Goal: Information Seeking & Learning: Check status

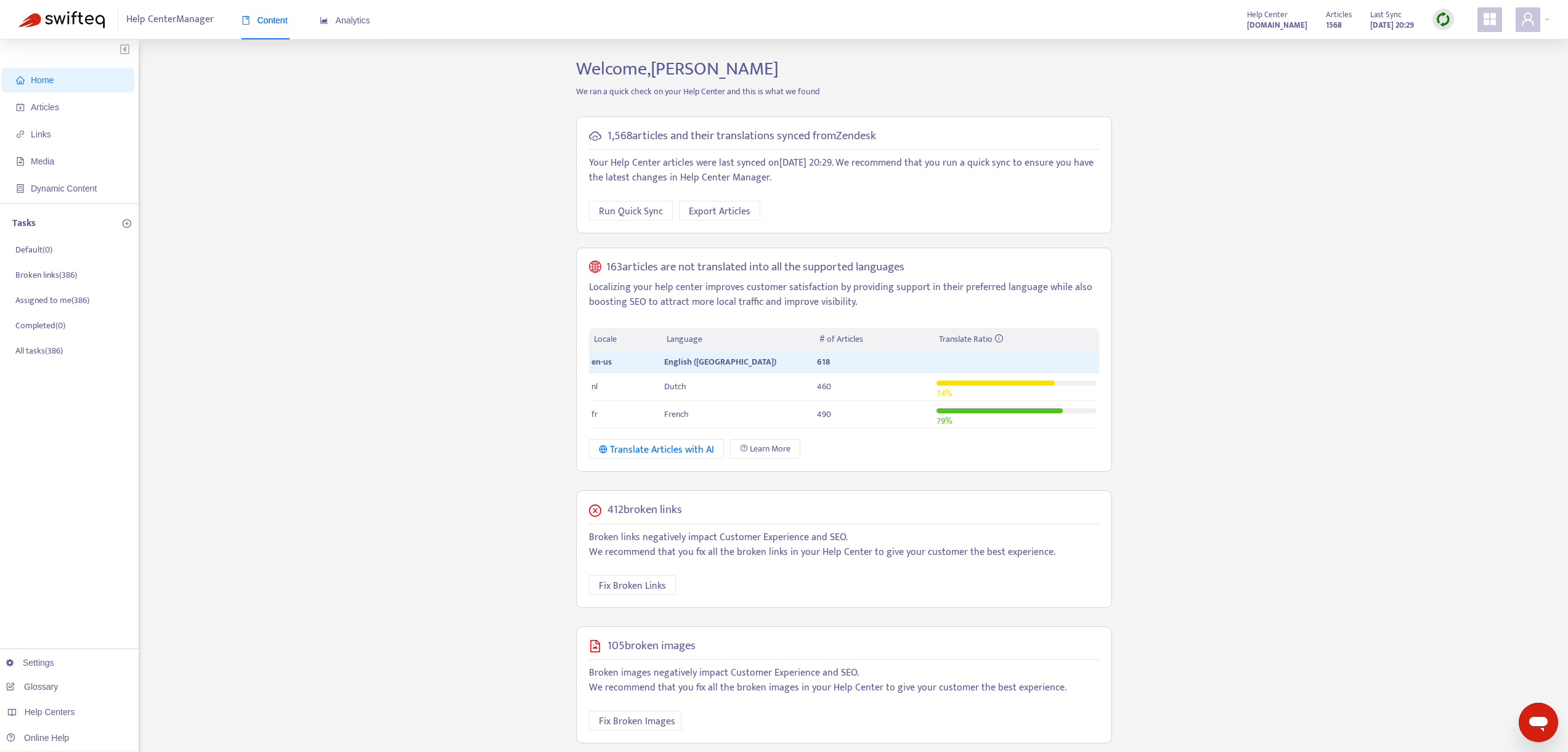
click at [54, 83] on span "Home" at bounding box center [70, 80] width 108 height 25
click at [45, 106] on span "Articles" at bounding box center [45, 107] width 28 height 10
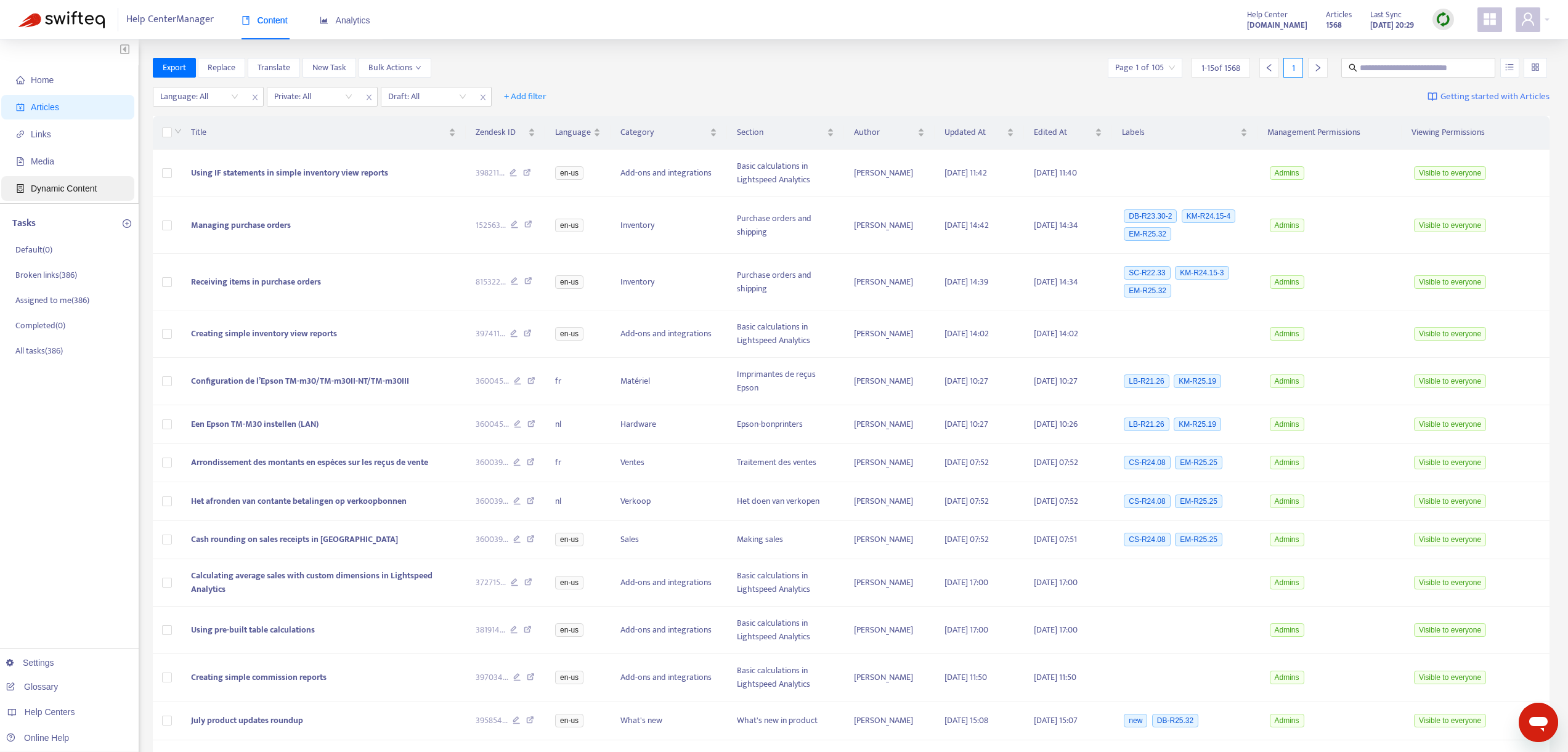
click at [46, 191] on span "Dynamic Content" at bounding box center [63, 189] width 66 height 10
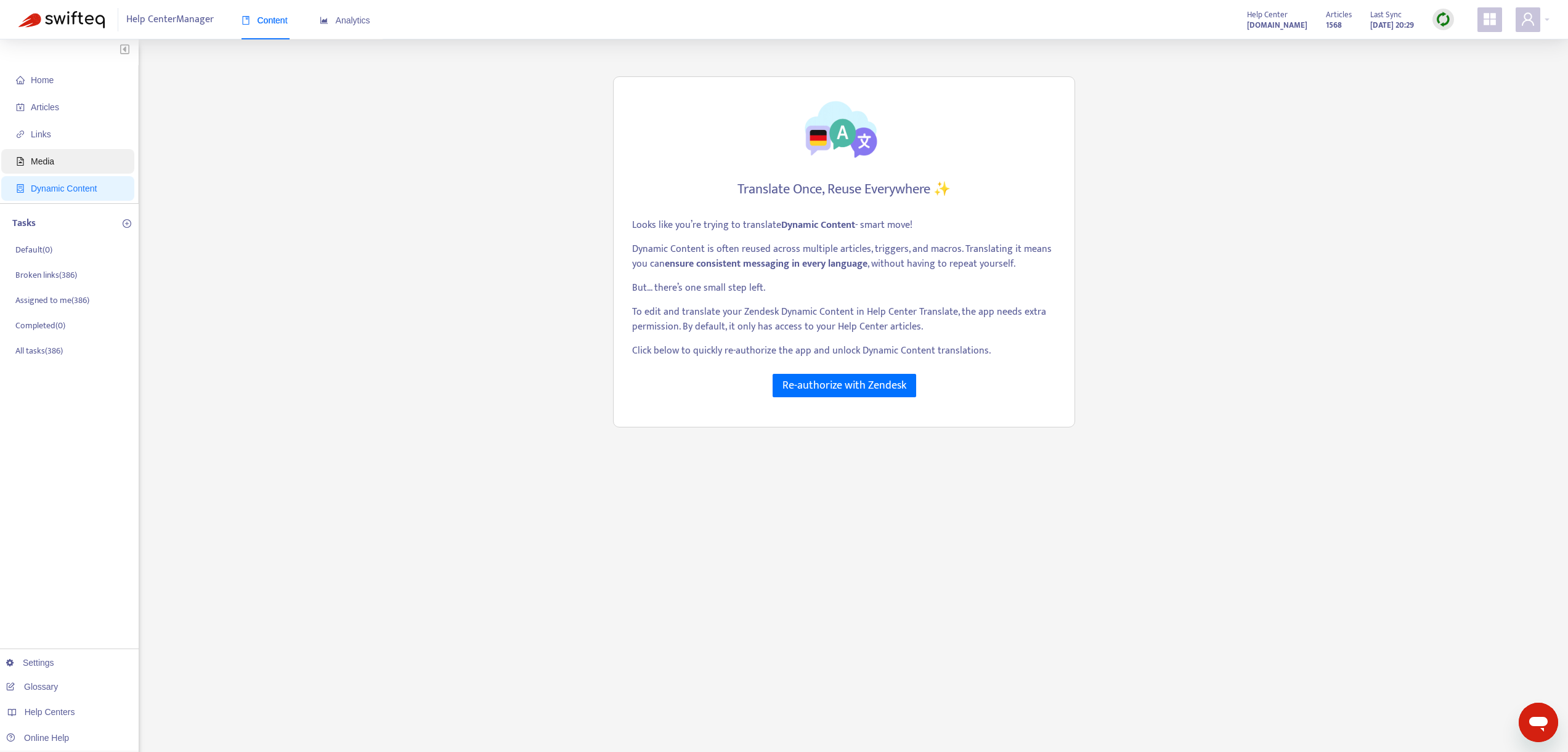
click at [41, 165] on span "Media" at bounding box center [42, 161] width 23 height 10
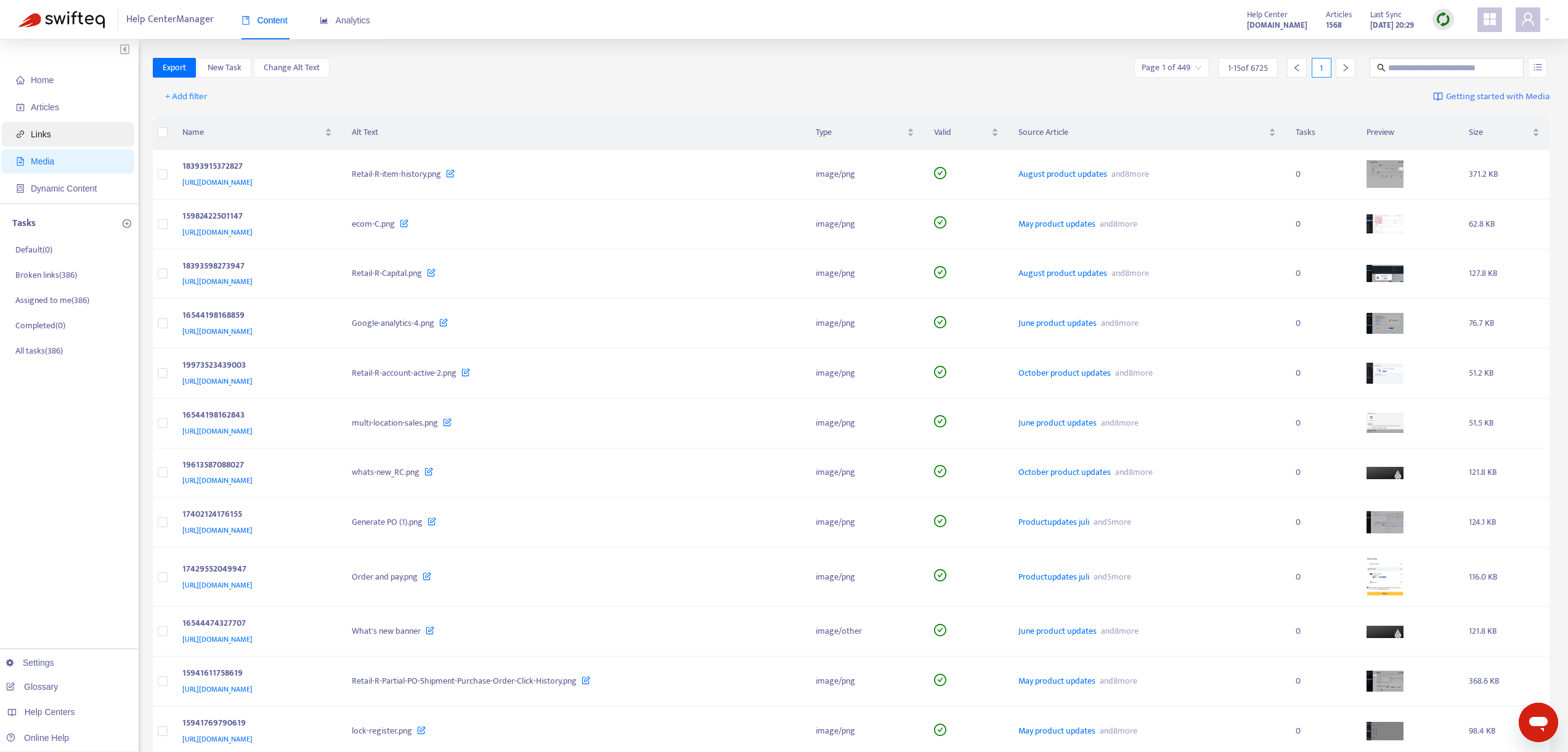
click at [41, 137] on span "Links" at bounding box center [41, 134] width 21 height 10
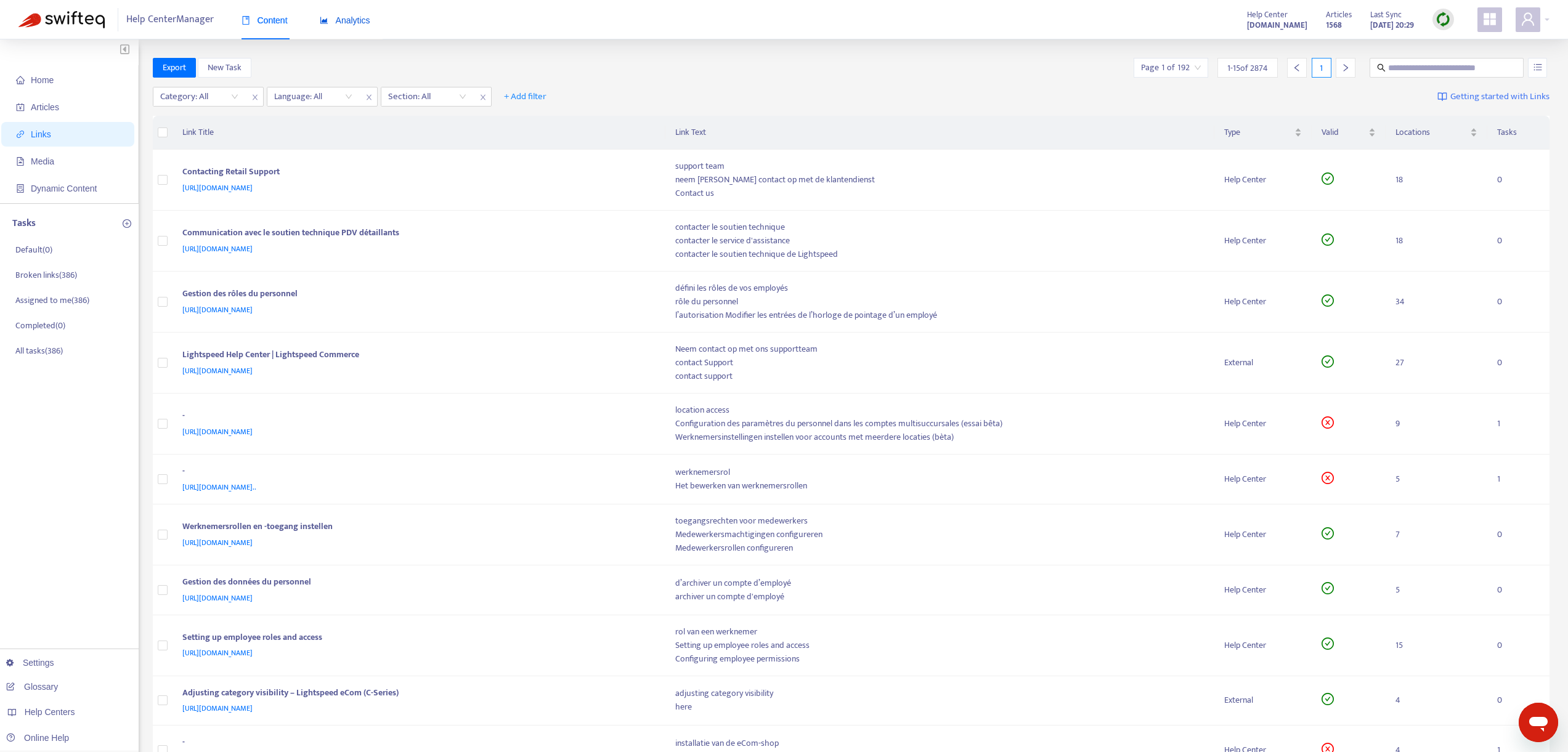
click at [348, 18] on span "Analytics" at bounding box center [344, 21] width 51 height 10
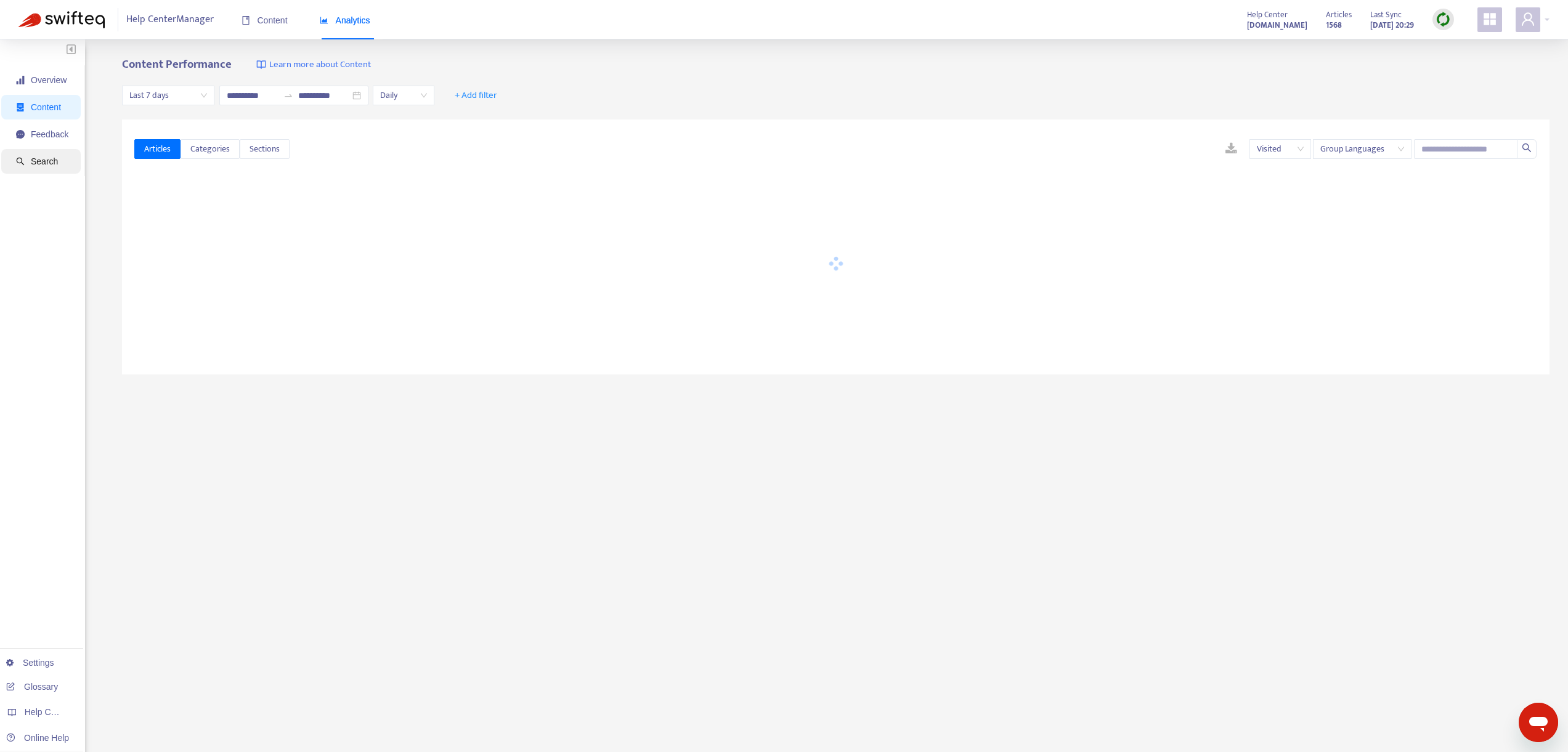
click at [47, 163] on span "Search" at bounding box center [44, 161] width 27 height 10
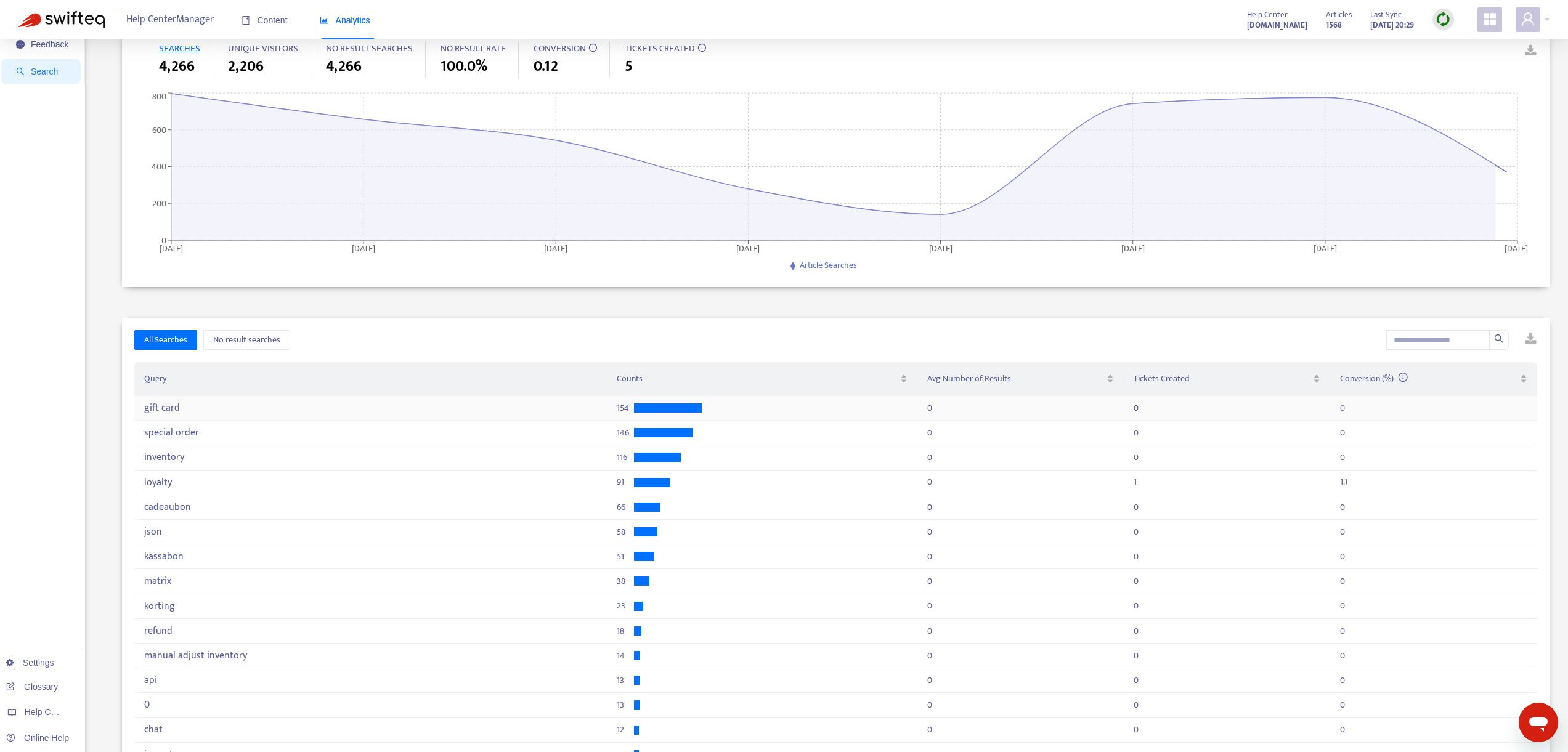
scroll to position [103, 0]
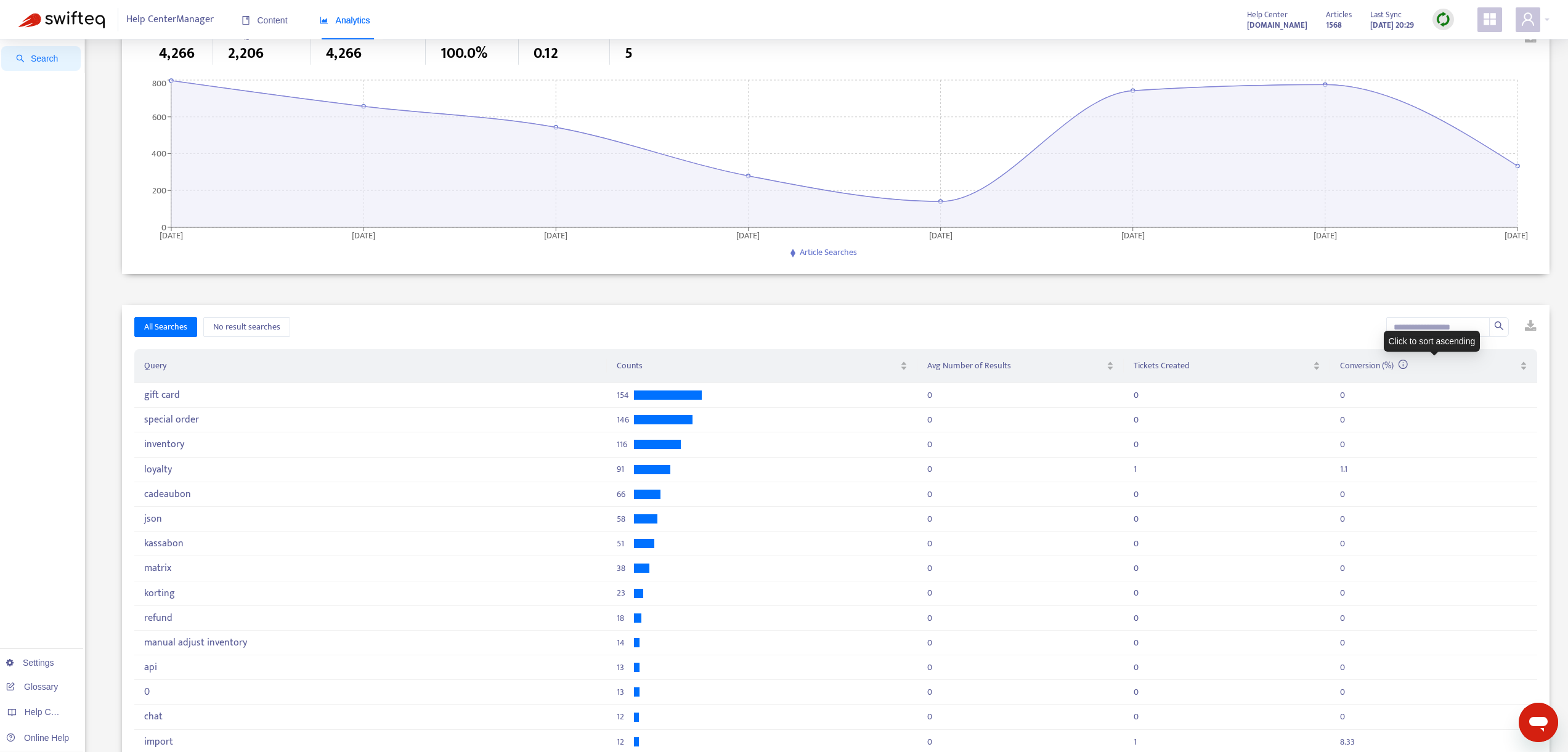
click at [1433, 333] on div "Click to sort ascending" at bounding box center [1433, 341] width 97 height 21
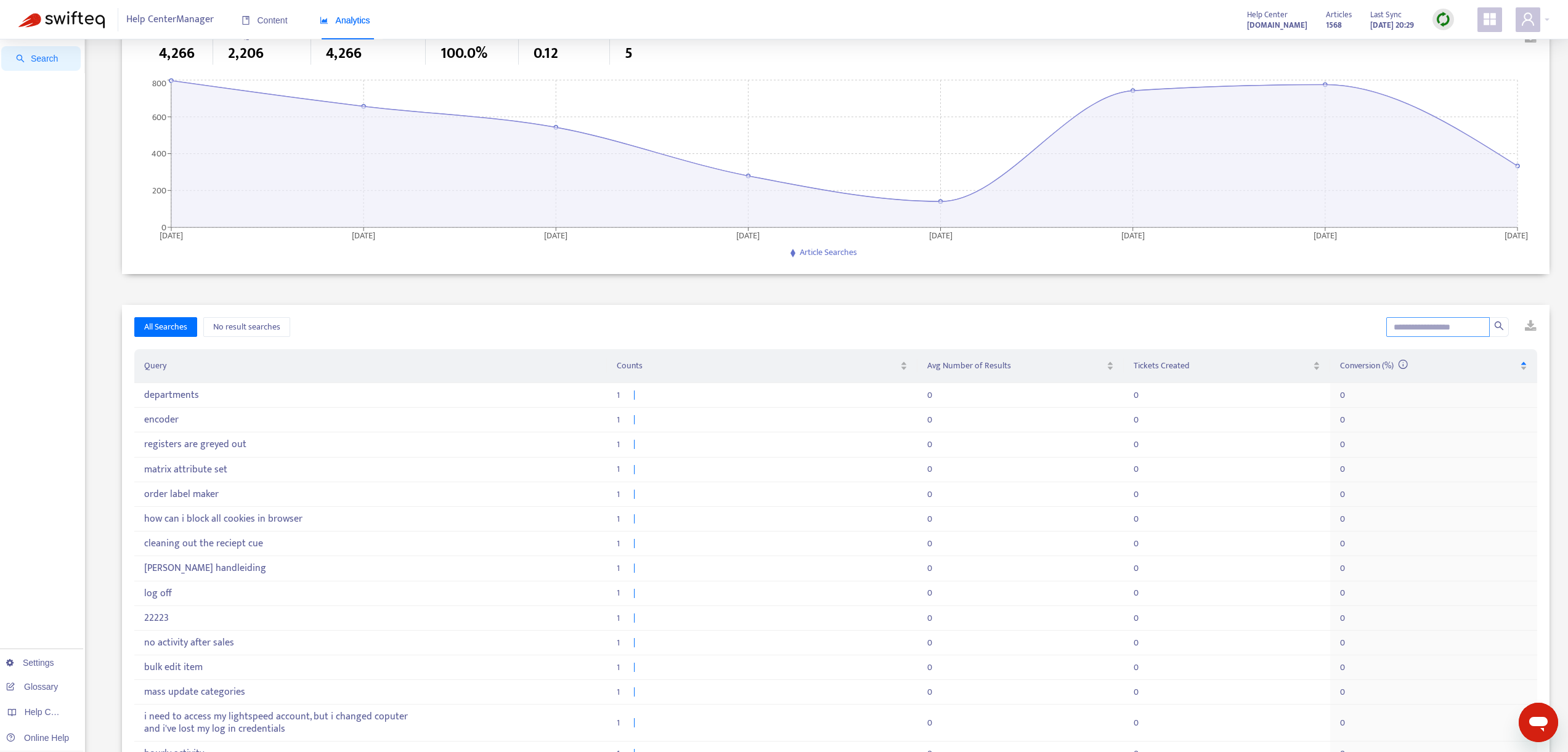
click at [1431, 326] on input "text" at bounding box center [1438, 327] width 103 height 20
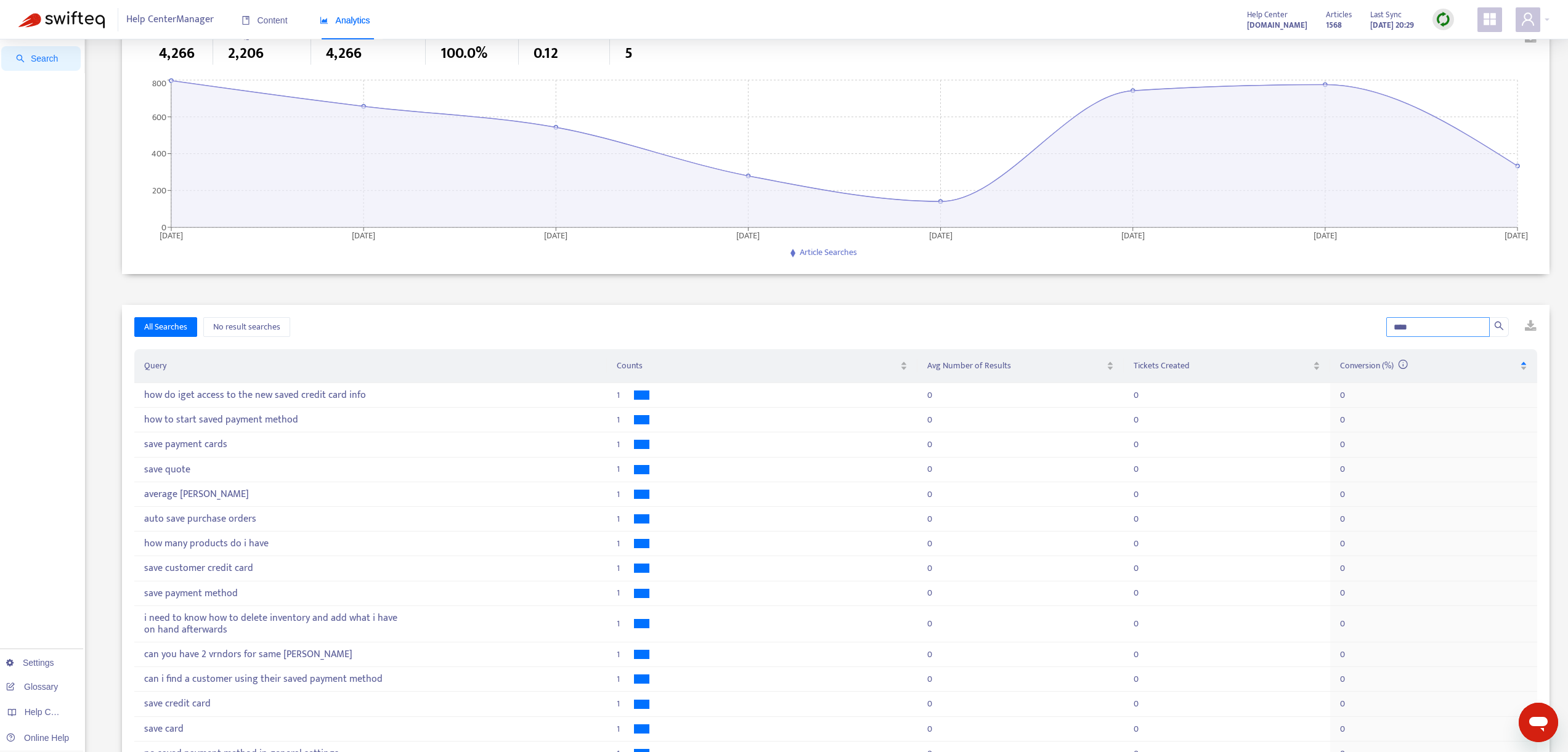
scroll to position [58, 0]
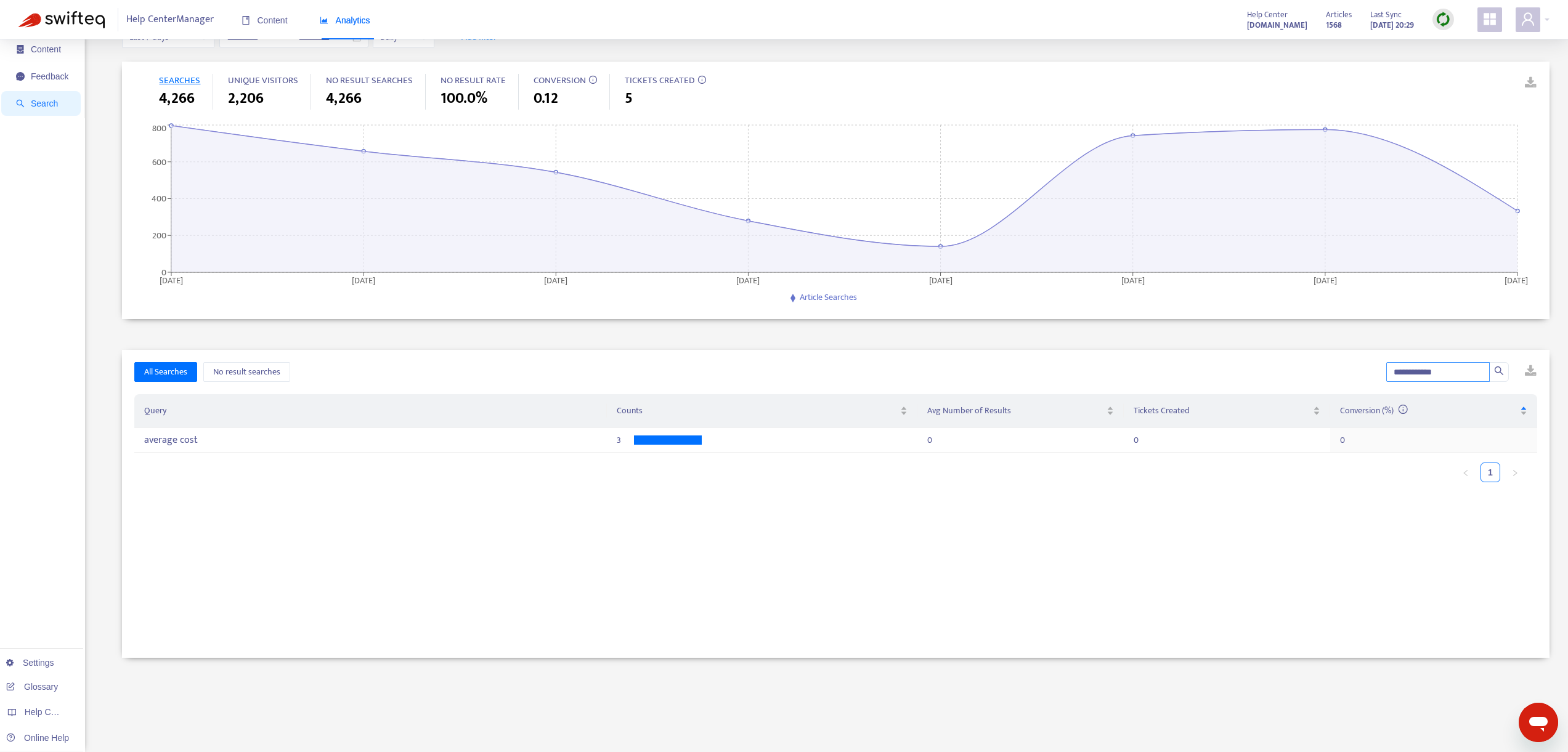
type input "**********"
drag, startPoint x: 1393, startPoint y: 371, endPoint x: 1452, endPoint y: 376, distance: 59.2
click at [1452, 376] on input "**********" at bounding box center [1438, 372] width 103 height 20
click at [809, 546] on div "**********" at bounding box center [836, 504] width 1428 height 308
click at [38, 101] on span "Search" at bounding box center [44, 104] width 27 height 10
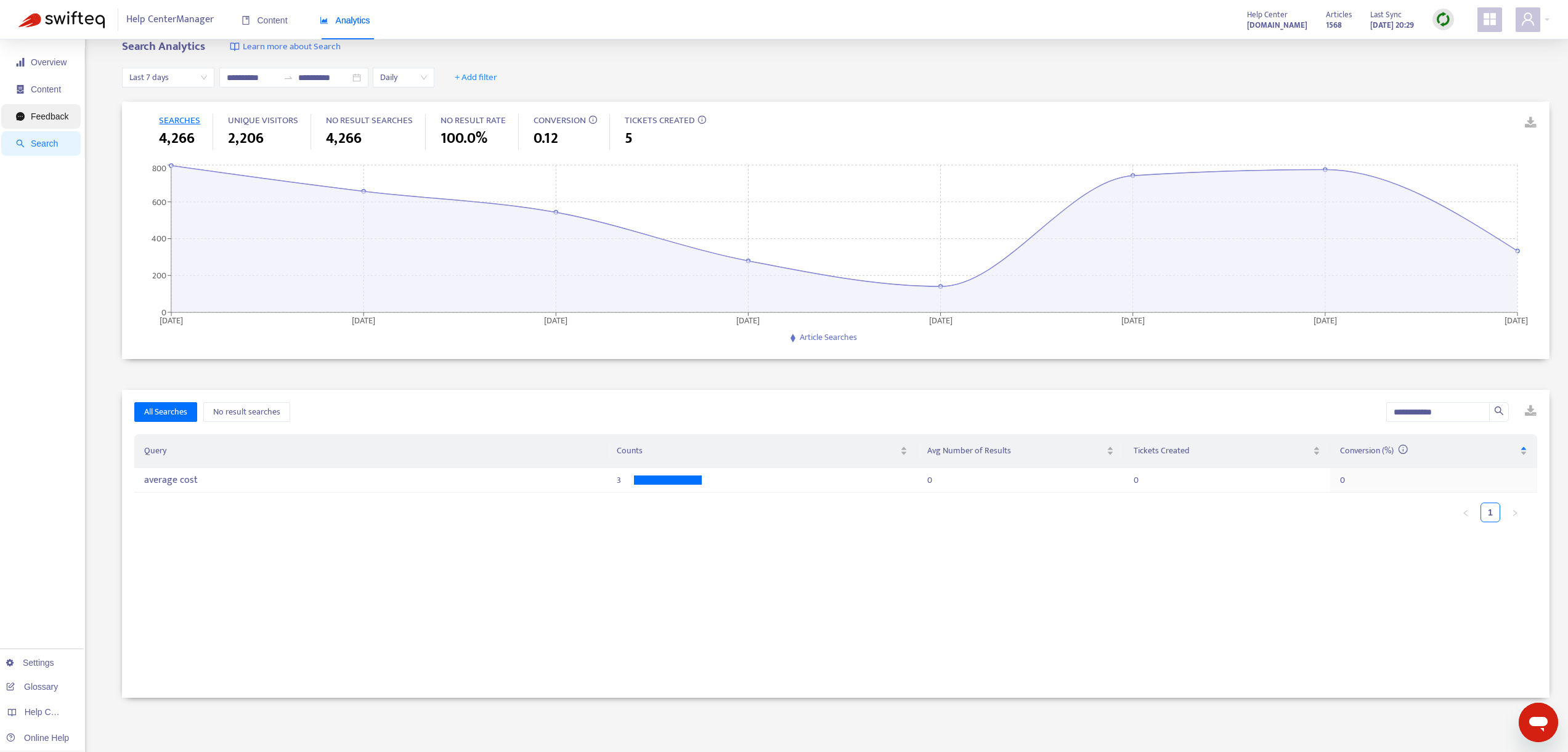
scroll to position [0, 0]
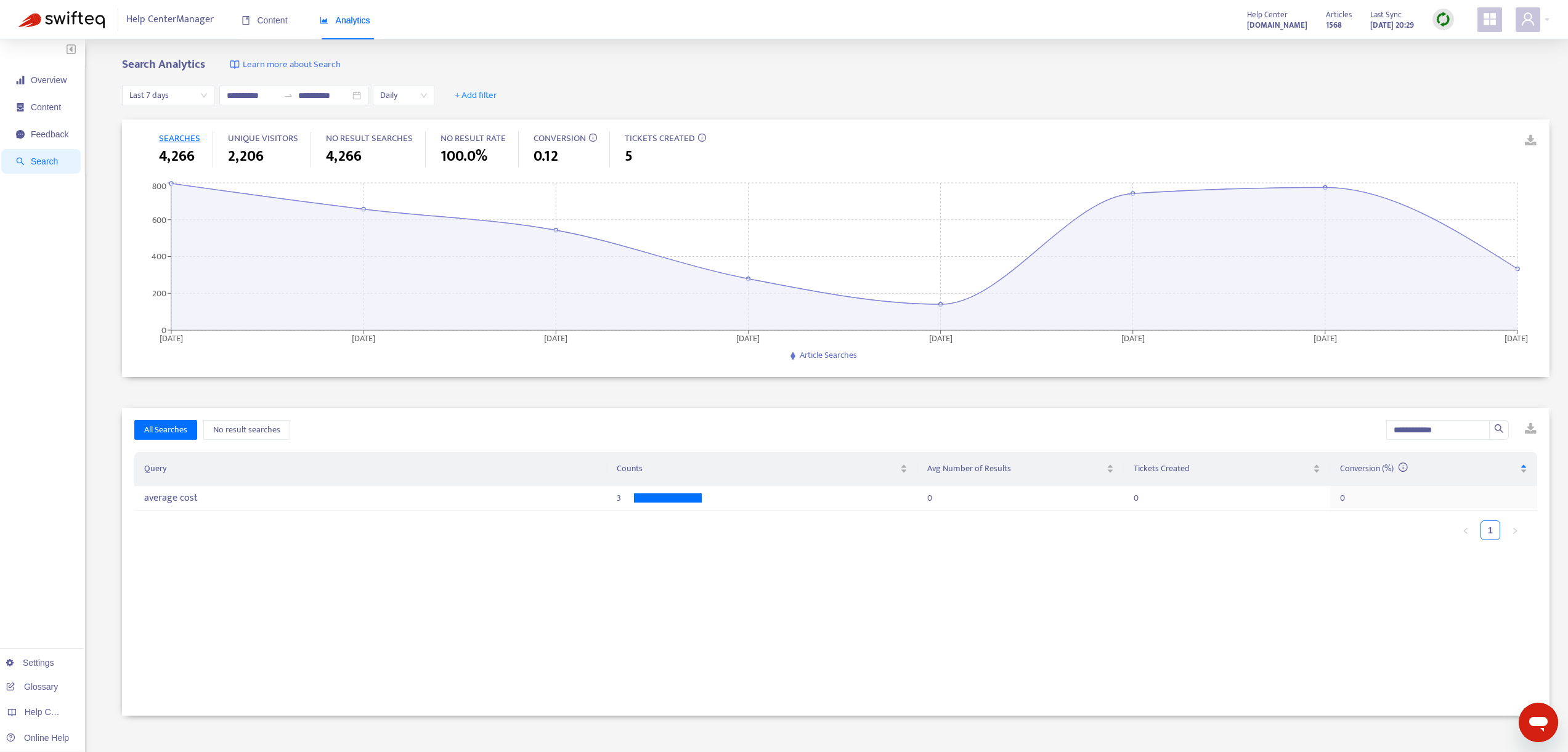
click at [181, 135] on span "SEARCHES" at bounding box center [179, 139] width 41 height 16
click at [184, 157] on span "4,266" at bounding box center [177, 156] width 36 height 22
drag, startPoint x: 1449, startPoint y: 430, endPoint x: 1381, endPoint y: 430, distance: 68.0
click at [1381, 430] on div "**********" at bounding box center [836, 430] width 1403 height 20
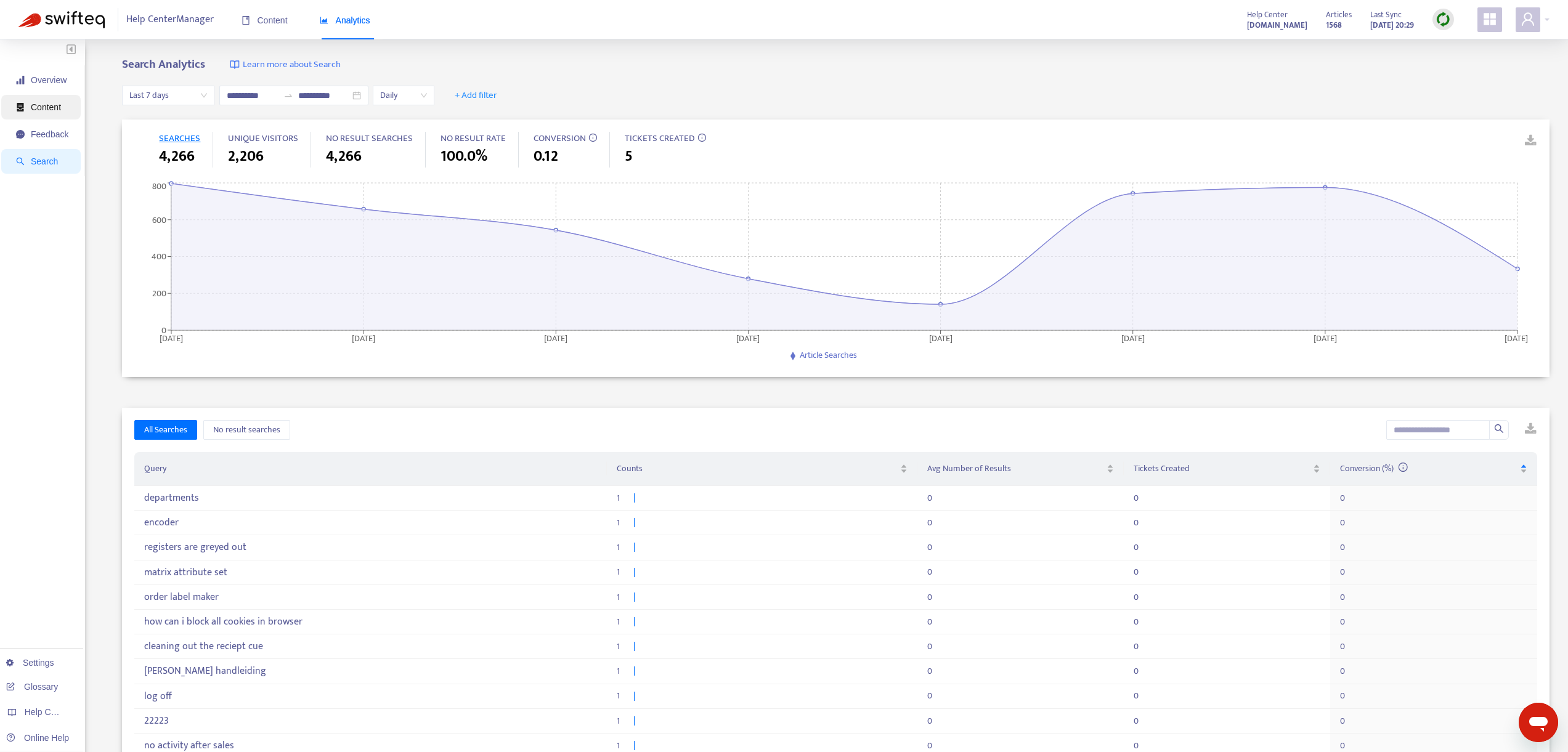
click at [58, 105] on span "Content" at bounding box center [46, 107] width 30 height 10
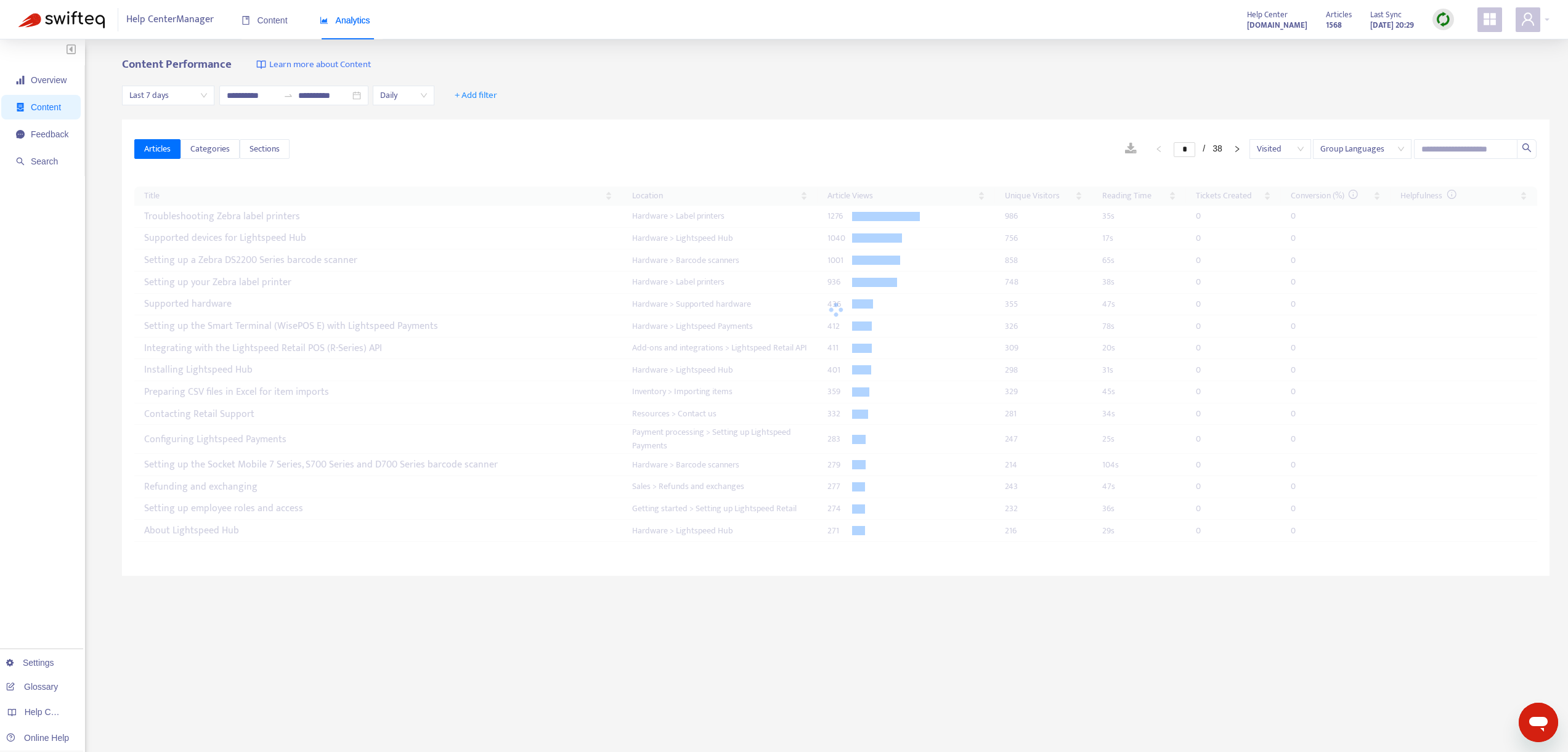
click at [255, 218] on div at bounding box center [836, 309] width 1403 height 246
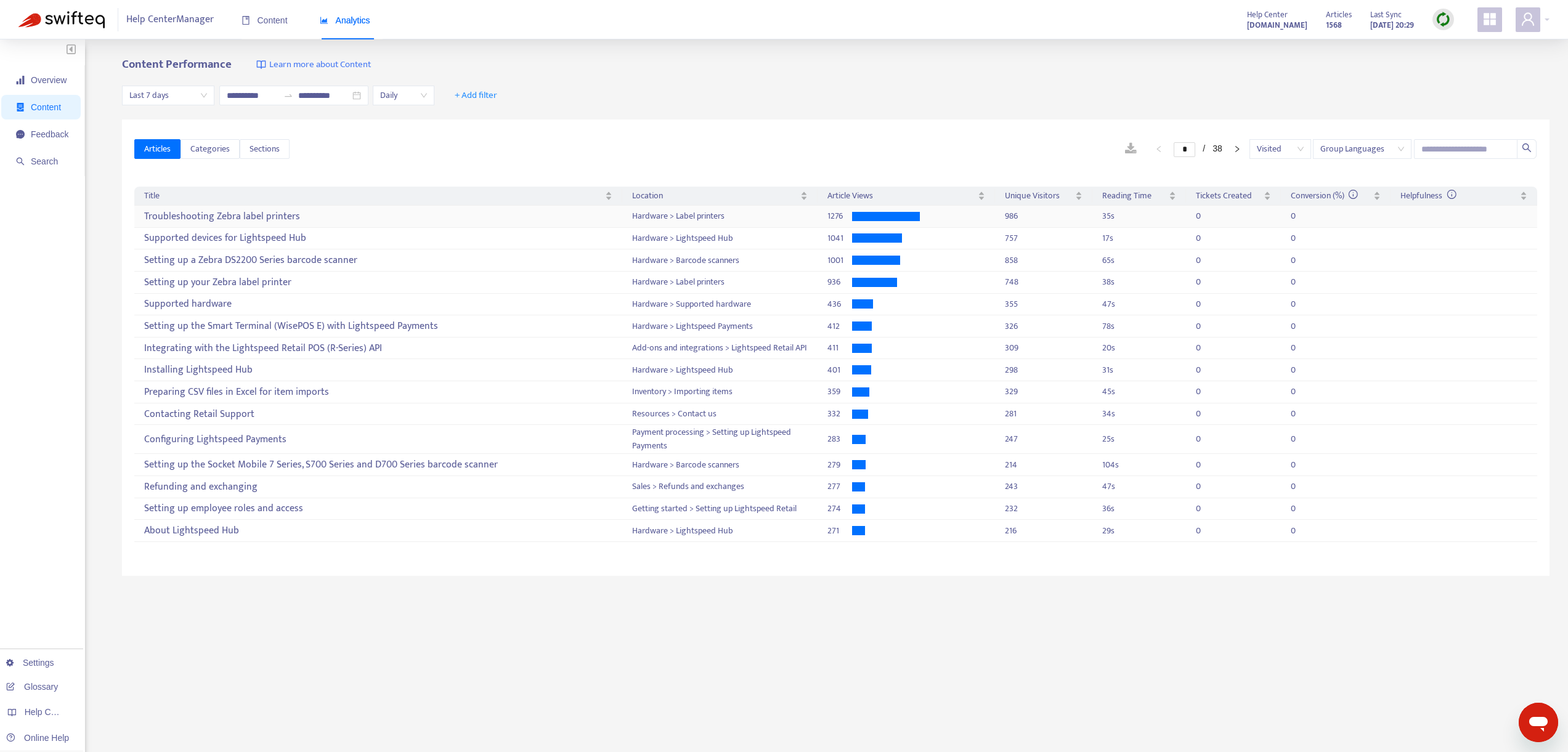
click at [228, 216] on div "Troubleshooting Zebra label printers" at bounding box center [379, 216] width 468 height 21
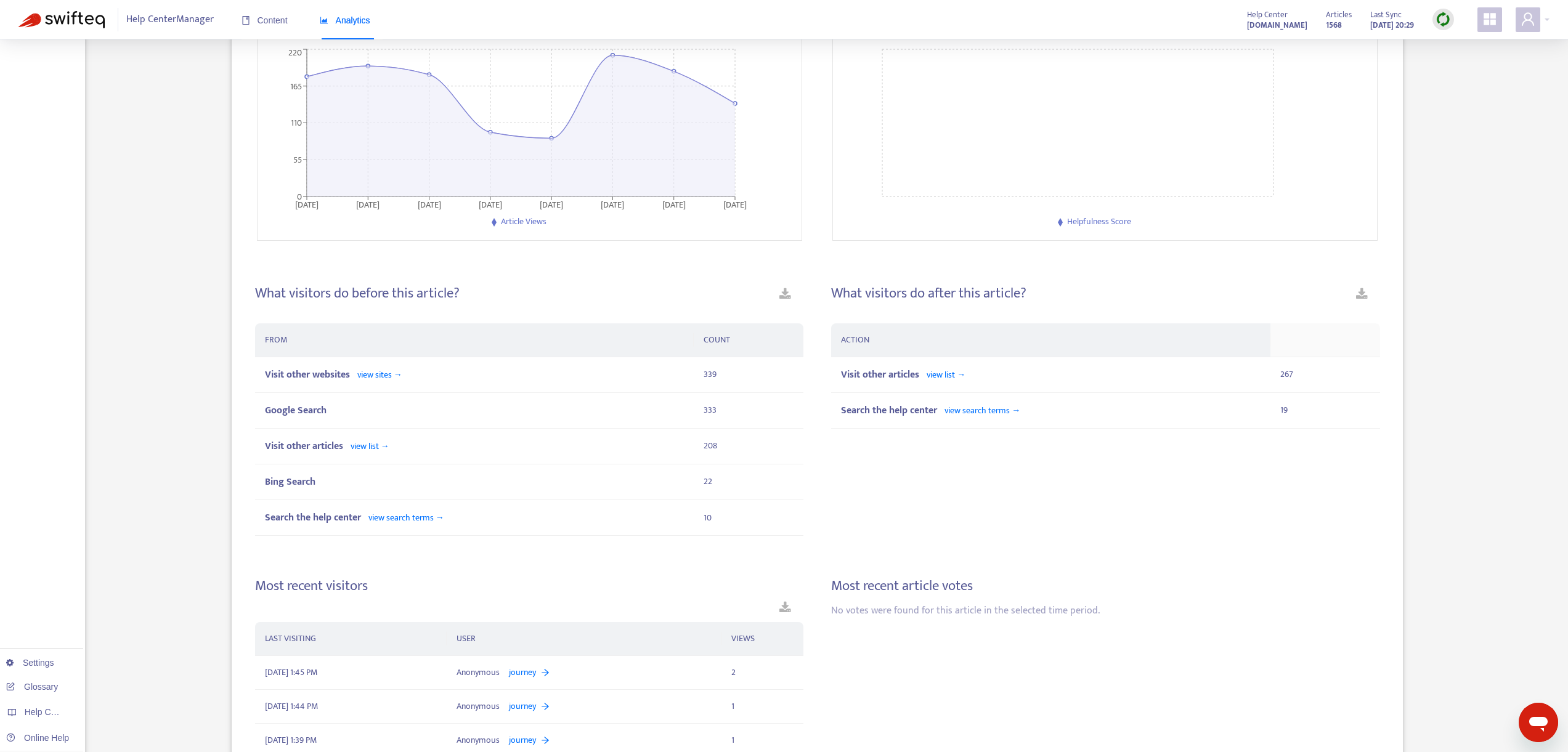
scroll to position [237, 0]
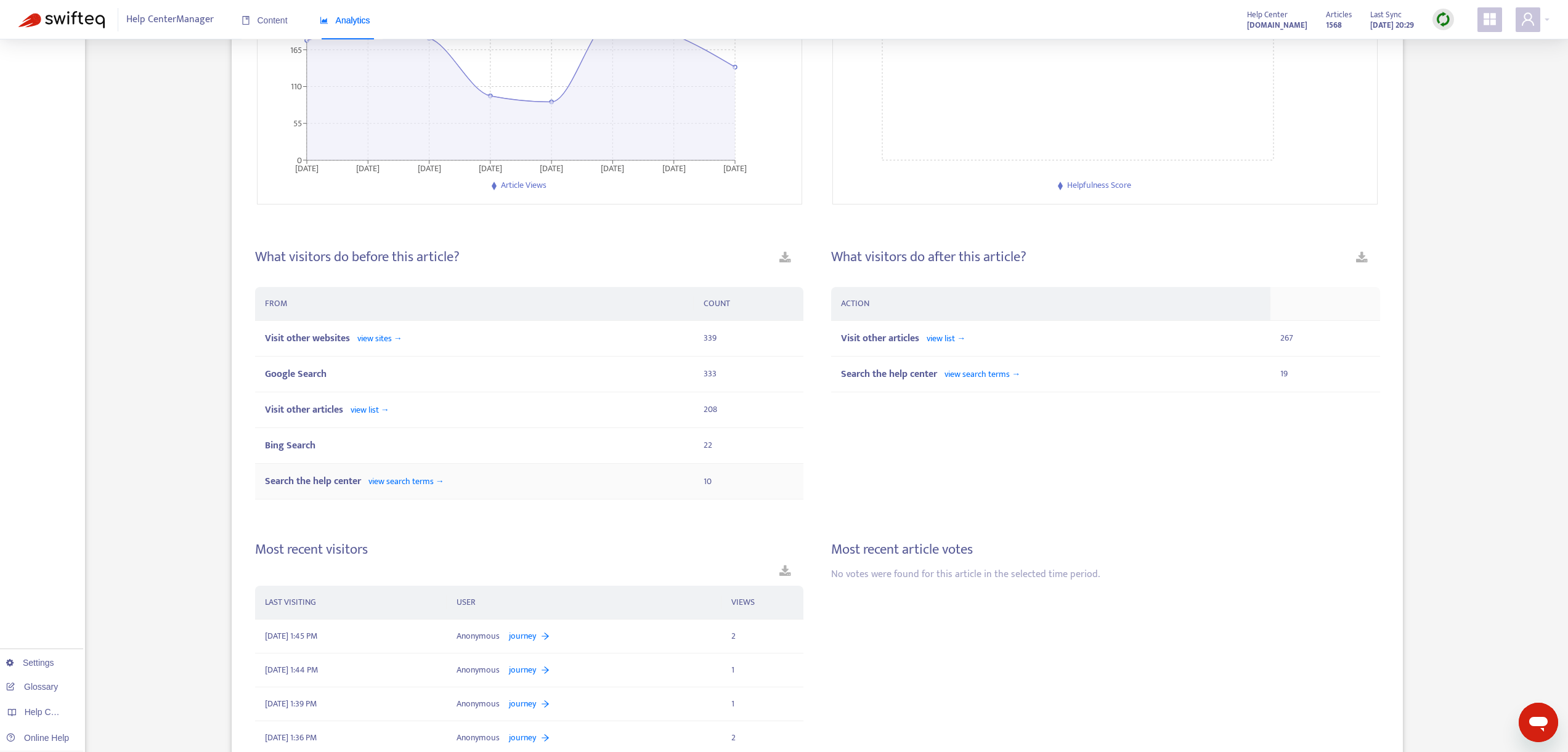
click at [406, 484] on span "view search terms →" at bounding box center [406, 482] width 75 height 14
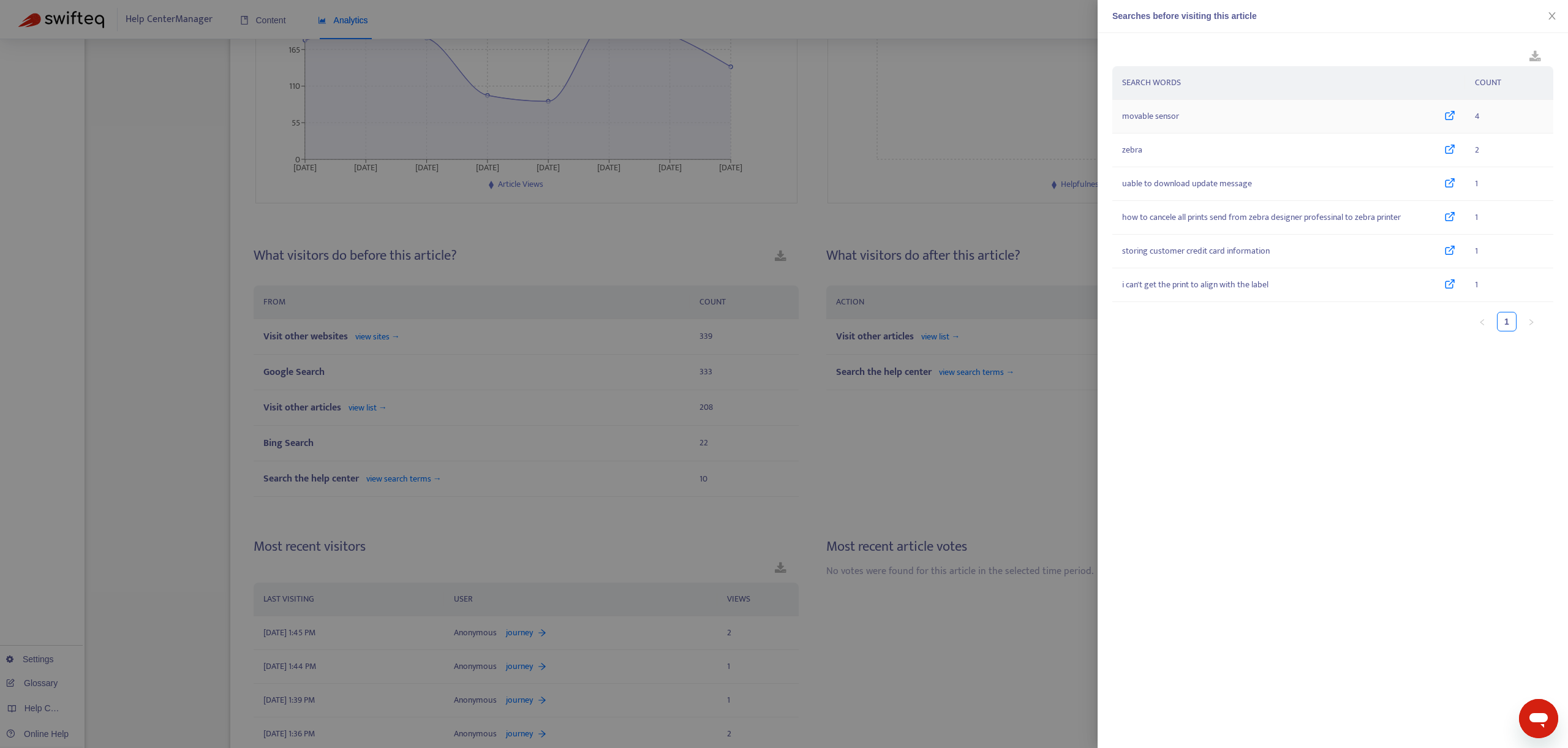
click at [1170, 117] on span "movable sensor" at bounding box center [1151, 116] width 57 height 13
click at [1555, 16] on icon "close" at bounding box center [1552, 16] width 10 height 10
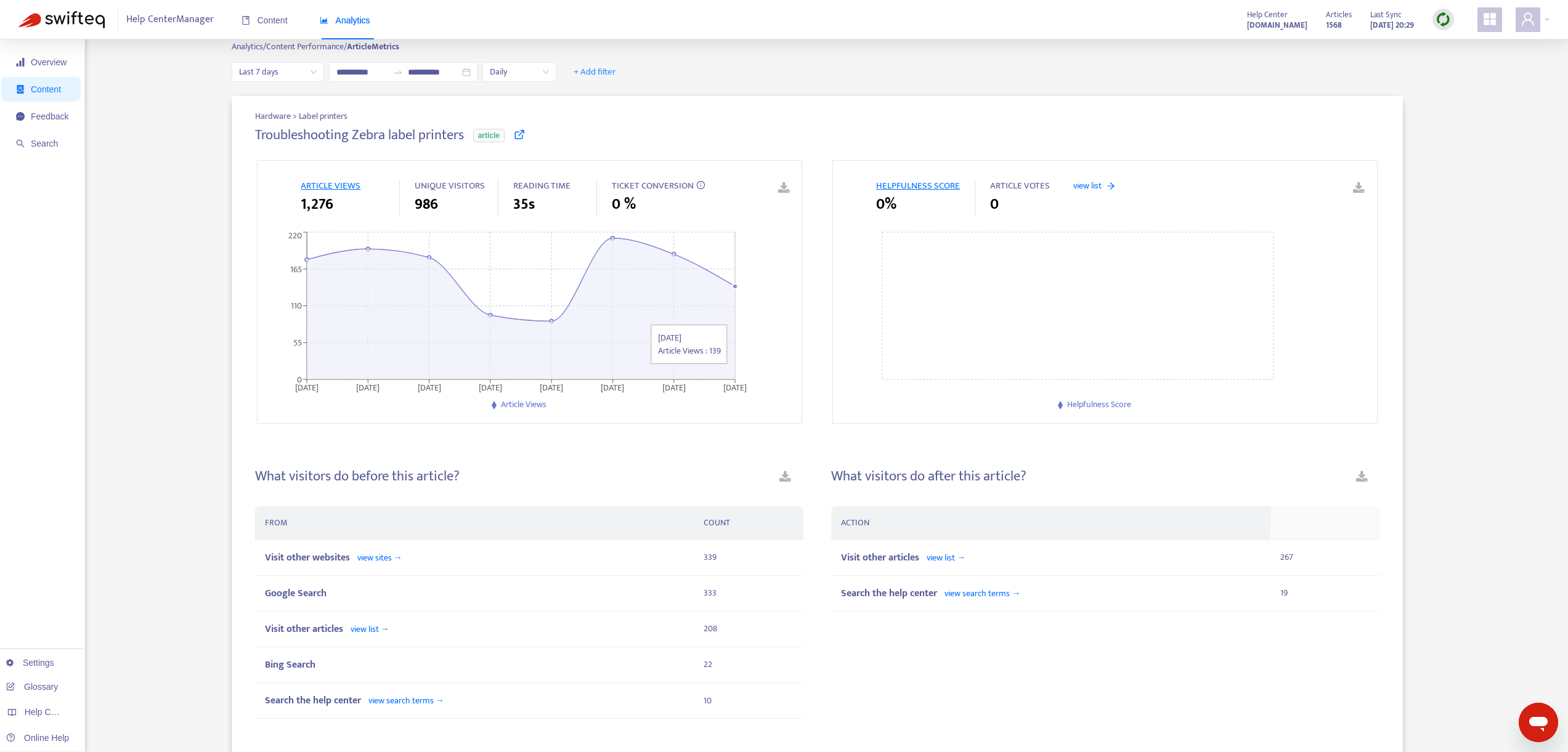
scroll to position [0, 0]
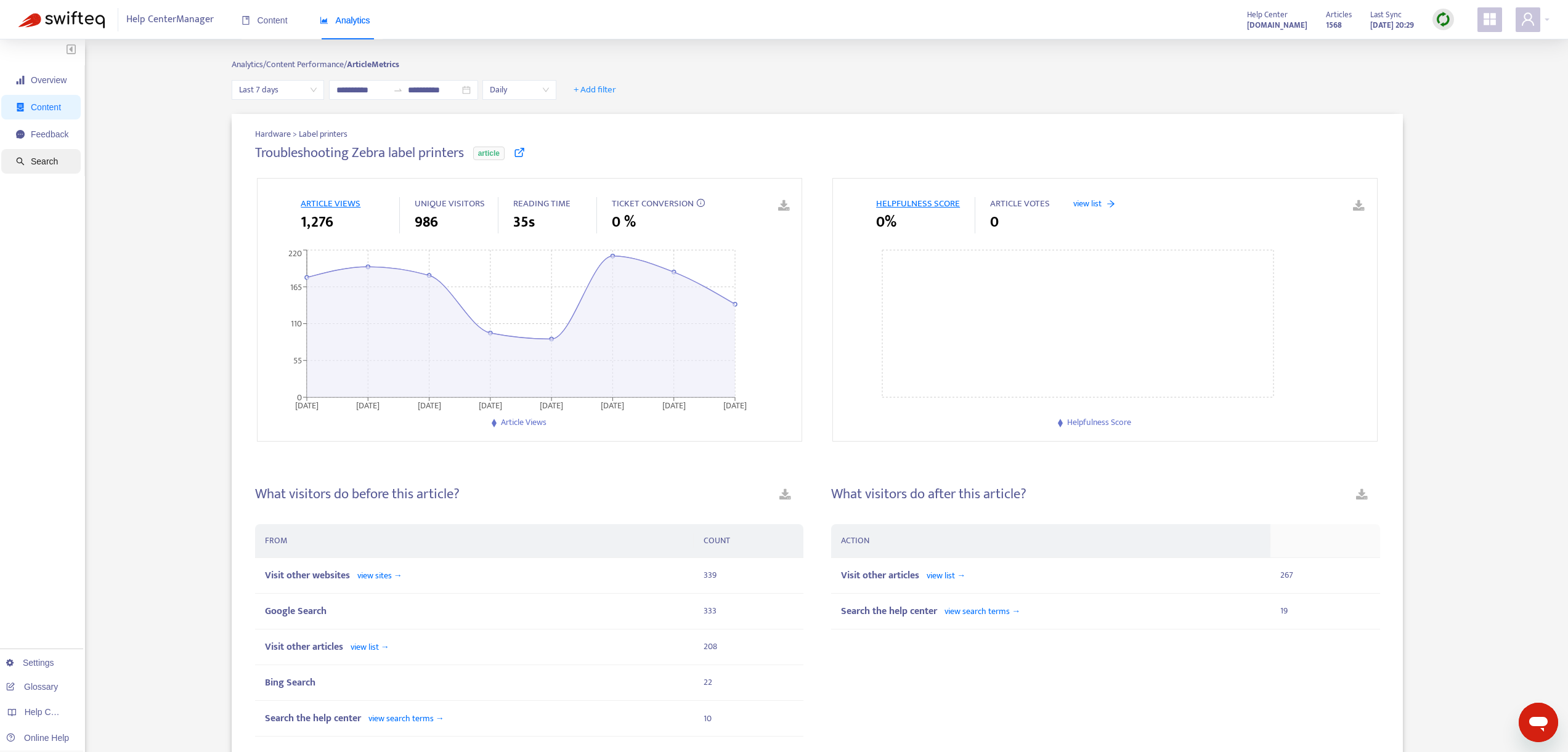
click at [36, 167] on span "Search" at bounding box center [43, 161] width 53 height 25
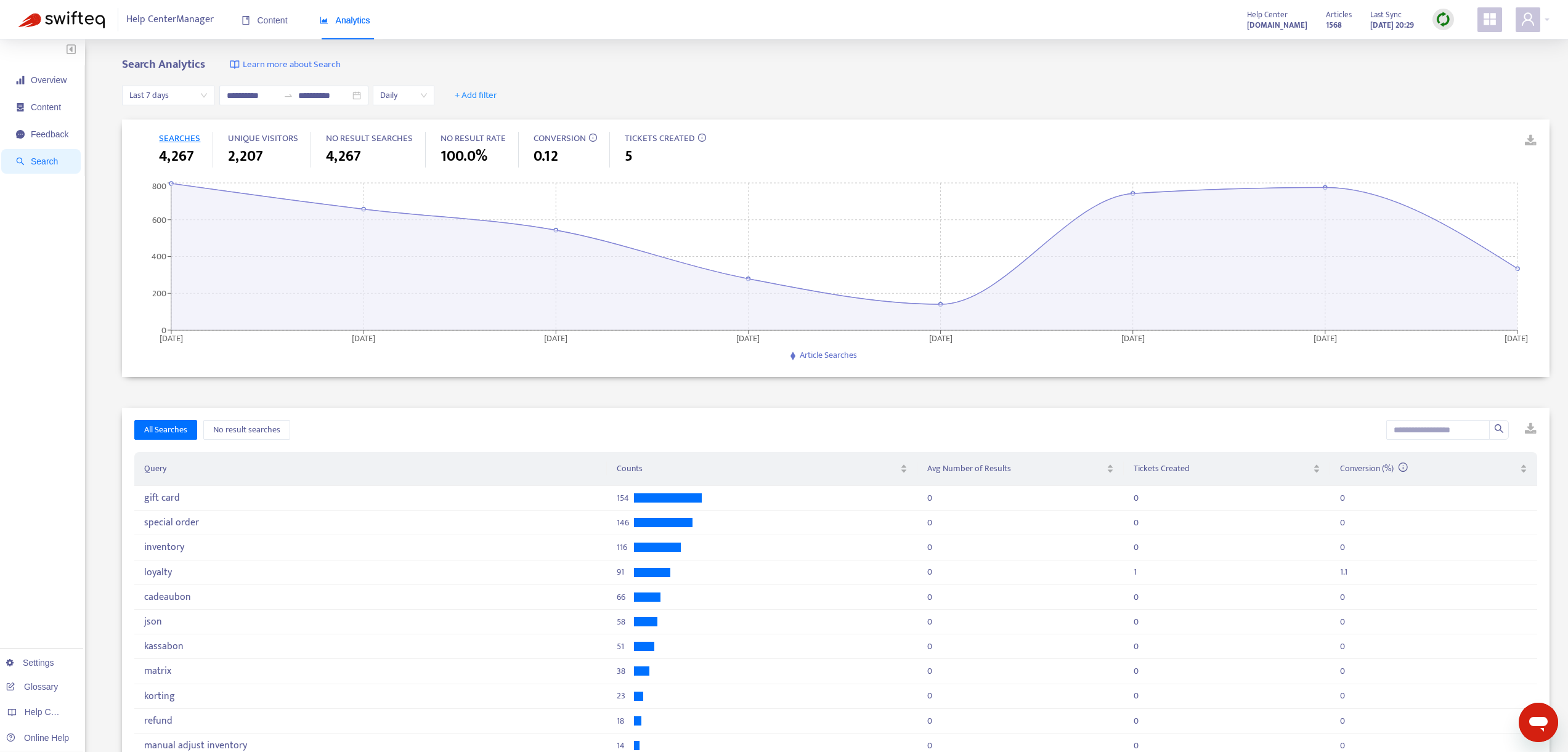
click at [778, 153] on div "SEARCHES 4,267 UNIQUE VISITORS 2,207 NO RESULT SEARCHES 4,267 NO RESULT RATE 10…" at bounding box center [829, 150] width 1342 height 61
click at [774, 153] on div "SEARCHES 4,267 UNIQUE VISITORS 2,207 NO RESULT SEARCHES 4,267 NO RESULT RATE 10…" at bounding box center [829, 150] width 1342 height 61
click at [1444, 433] on input "text" at bounding box center [1438, 430] width 103 height 20
paste input "**********"
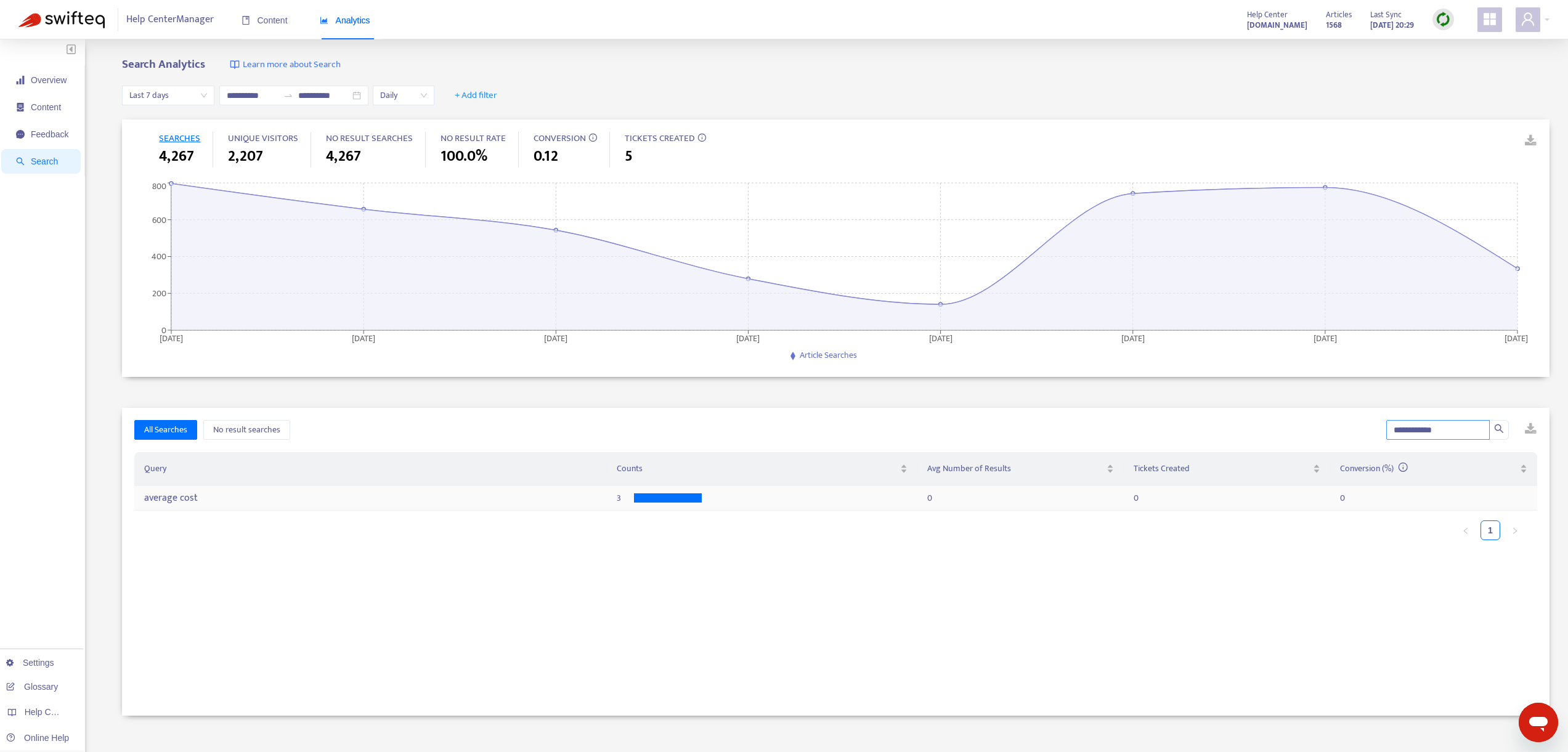
type input "**********"
click at [185, 497] on div "average cost" at bounding box center [277, 498] width 265 height 11
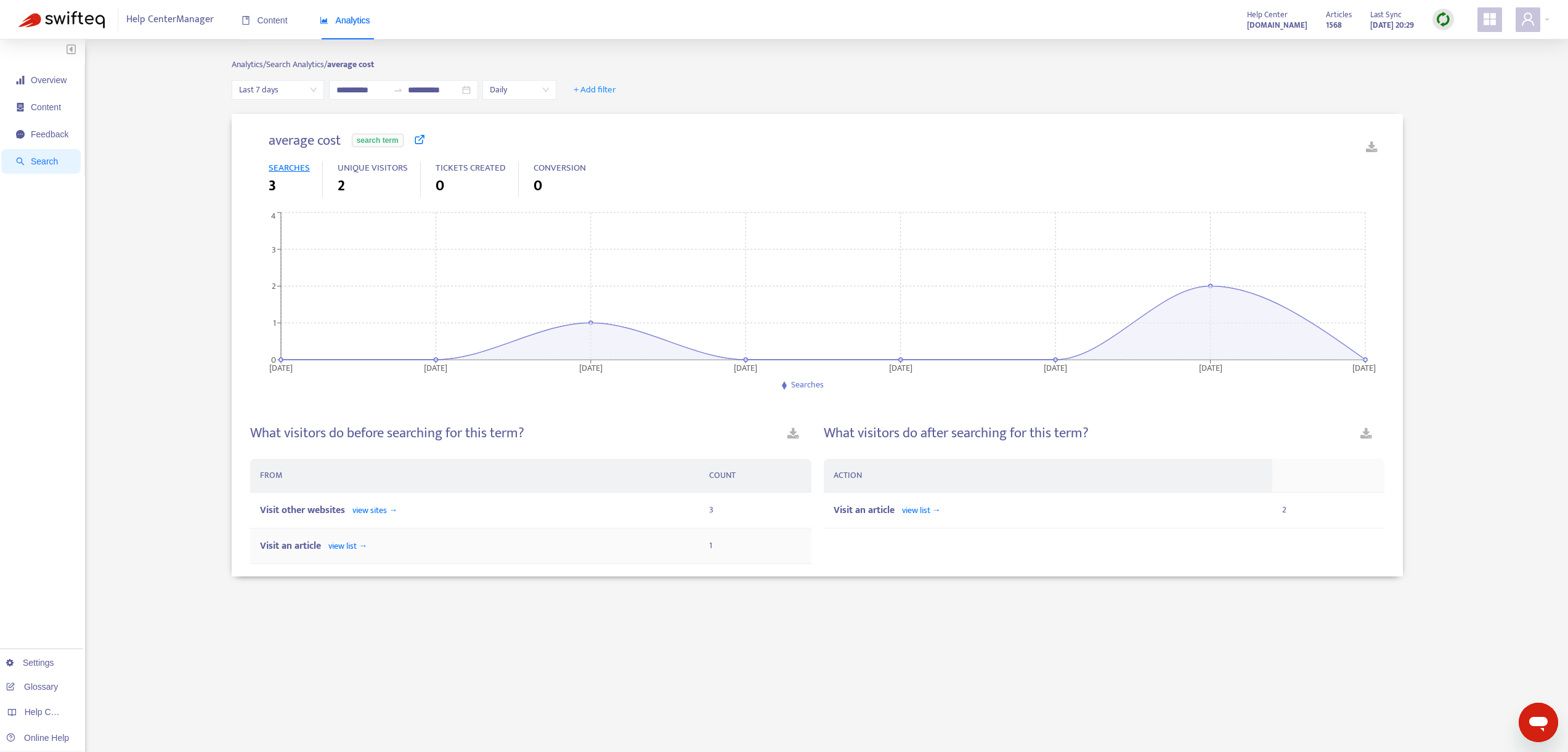
click at [347, 549] on span "view list →" at bounding box center [347, 546] width 39 height 14
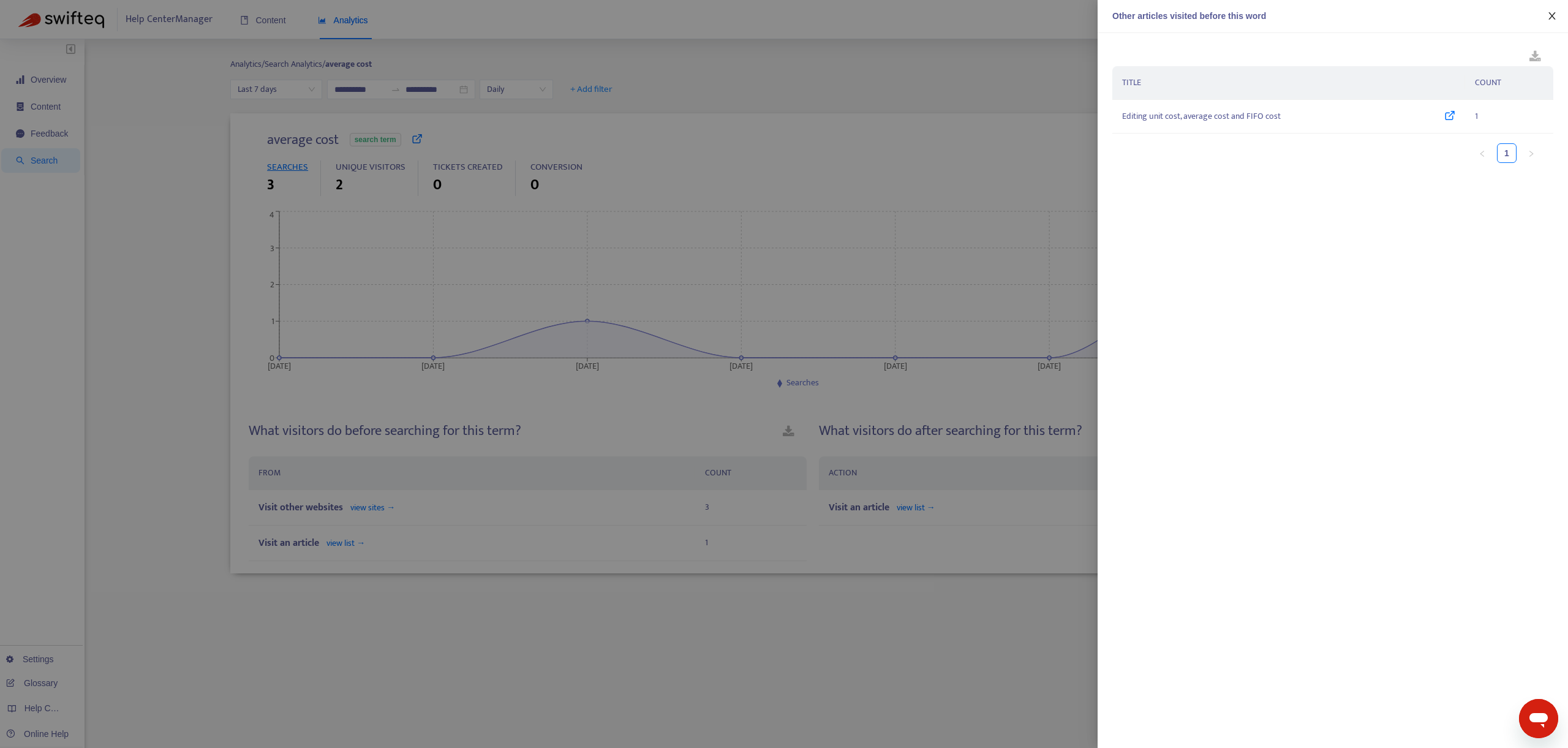
click at [1552, 19] on icon "close" at bounding box center [1552, 16] width 10 height 10
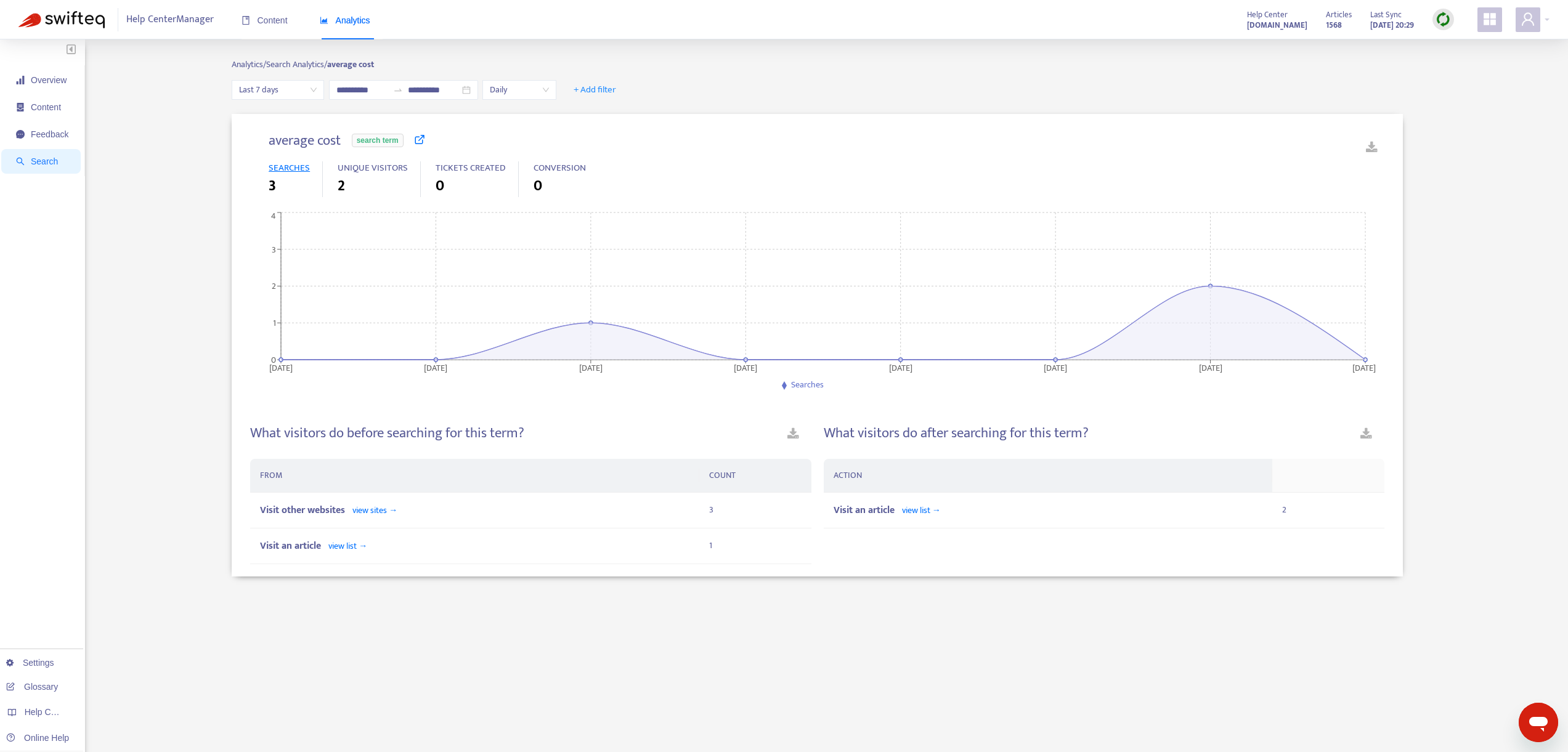
click at [43, 158] on span "Search" at bounding box center [44, 161] width 27 height 10
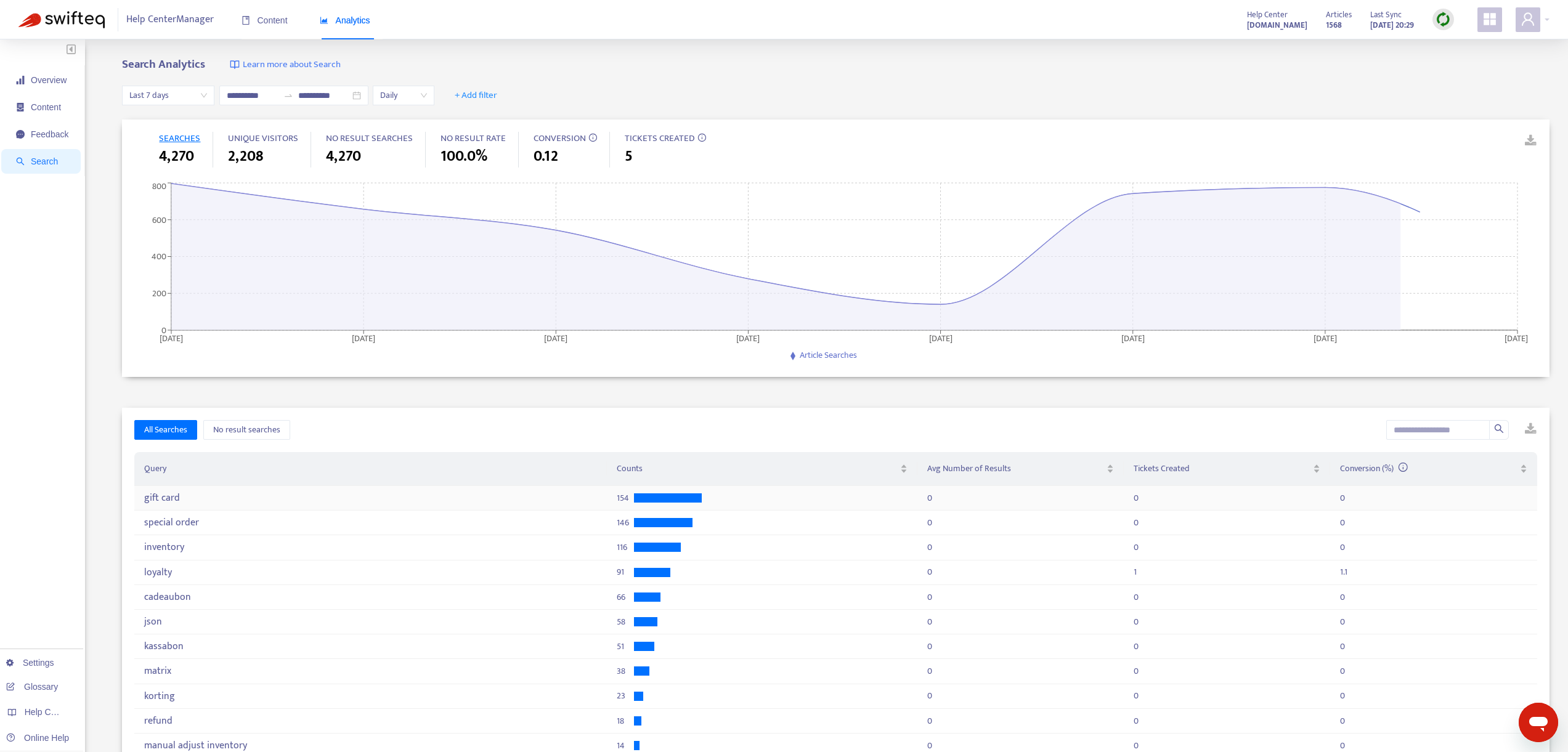
click at [172, 499] on div "gift card" at bounding box center [277, 498] width 265 height 11
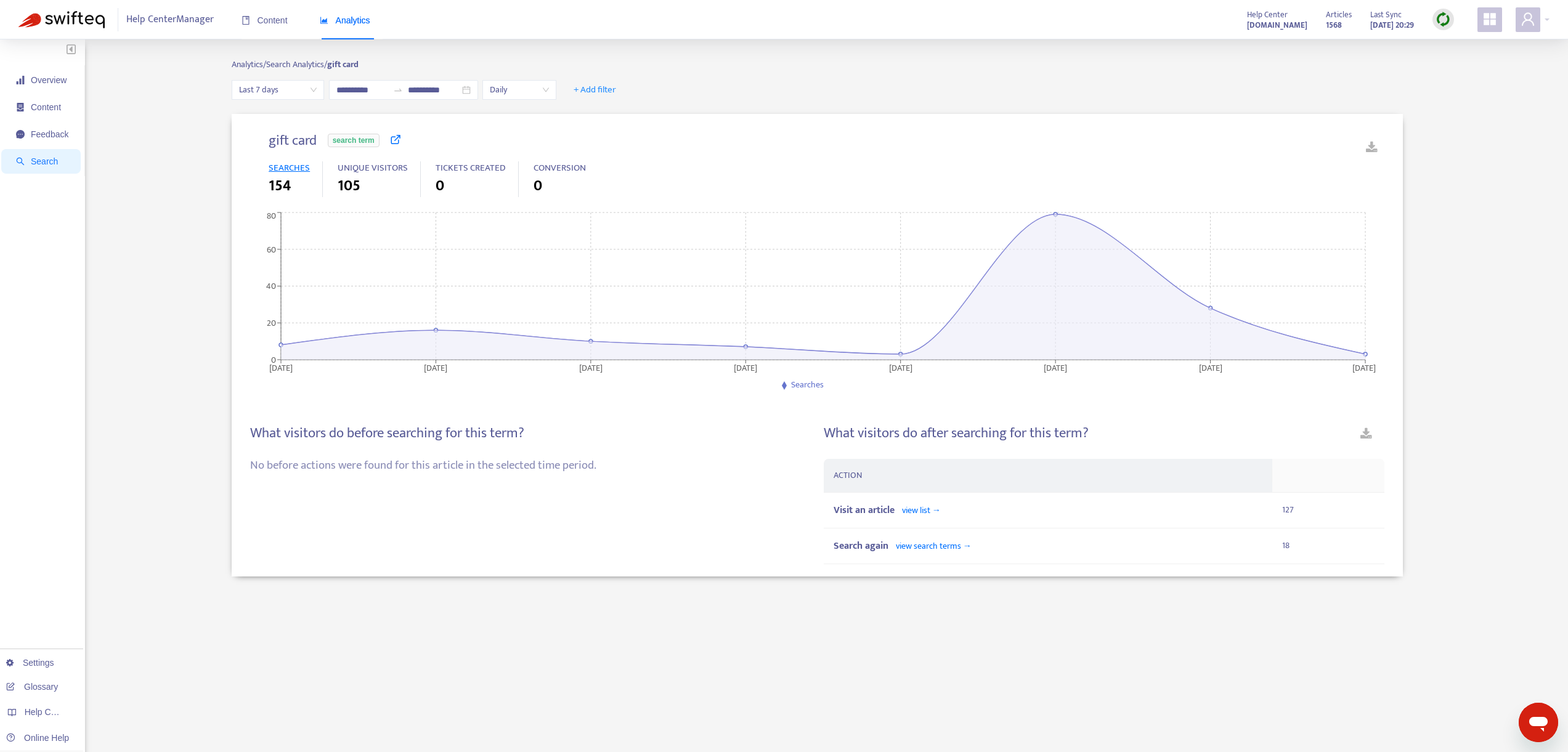
click at [43, 159] on span "Search" at bounding box center [44, 161] width 27 height 10
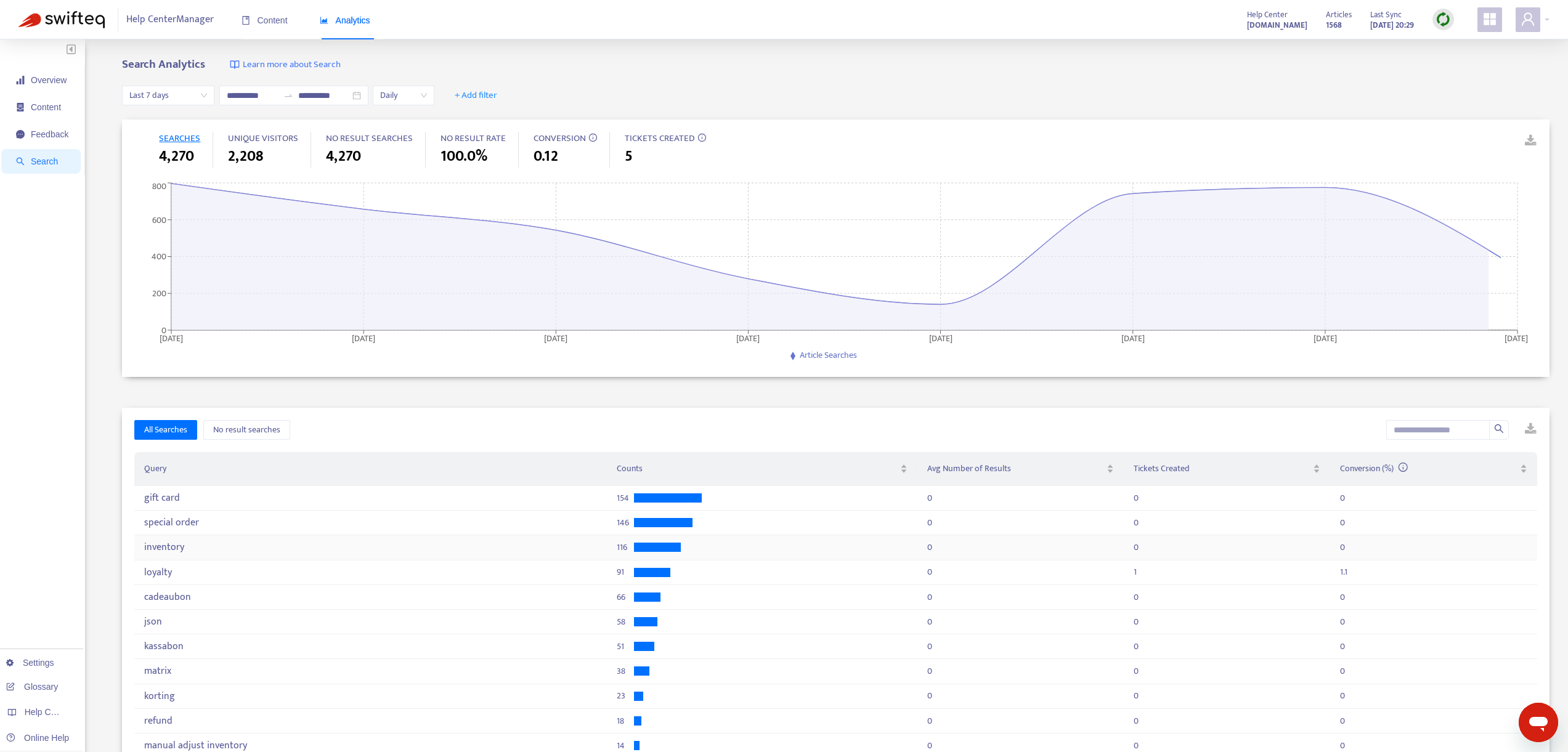
click at [174, 551] on div "inventory" at bounding box center [277, 547] width 265 height 11
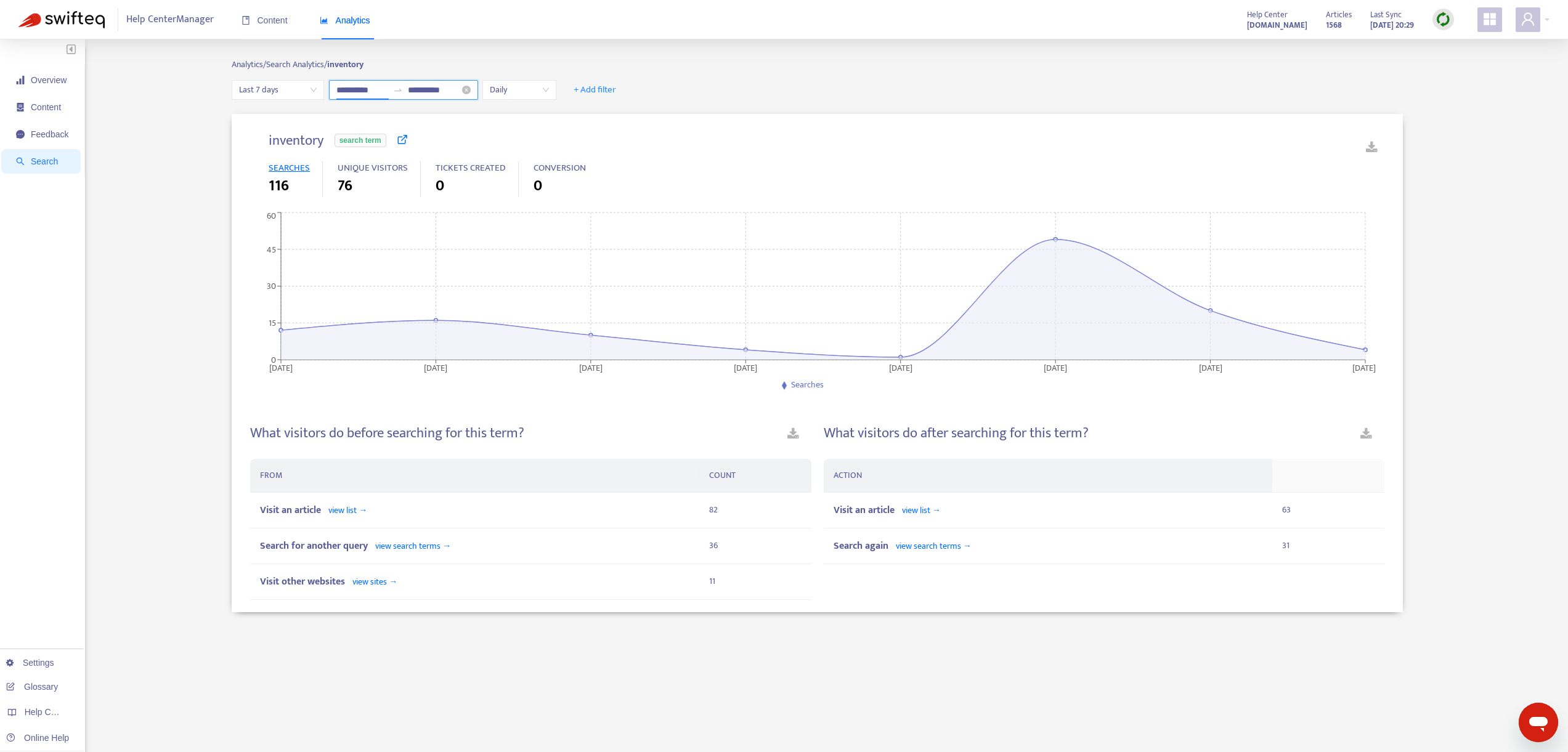
click at [382, 92] on input "**********" at bounding box center [362, 90] width 52 height 14
click at [293, 96] on span "Last 7 days" at bounding box center [278, 90] width 78 height 18
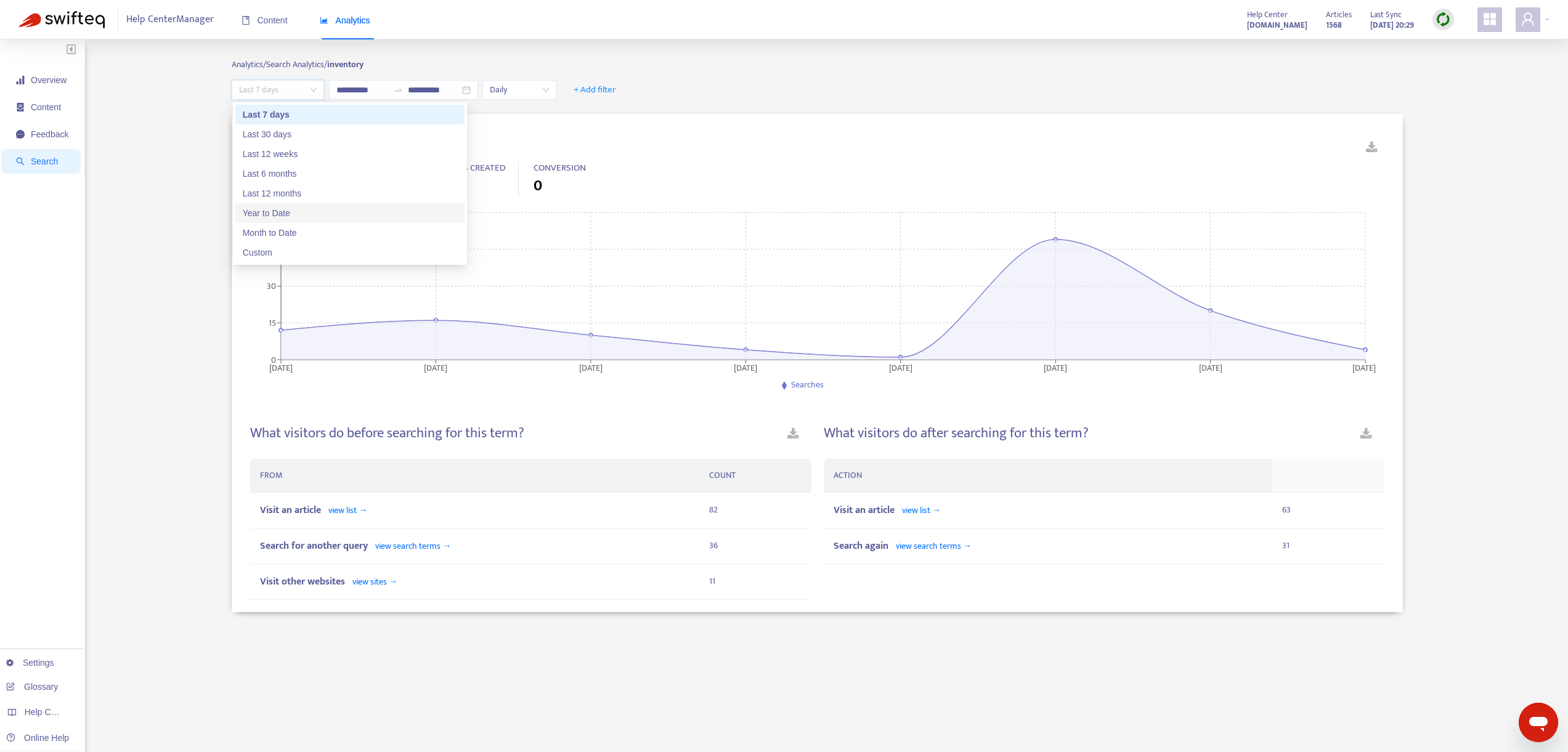
click at [283, 210] on div "Year to Date" at bounding box center [349, 213] width 214 height 14
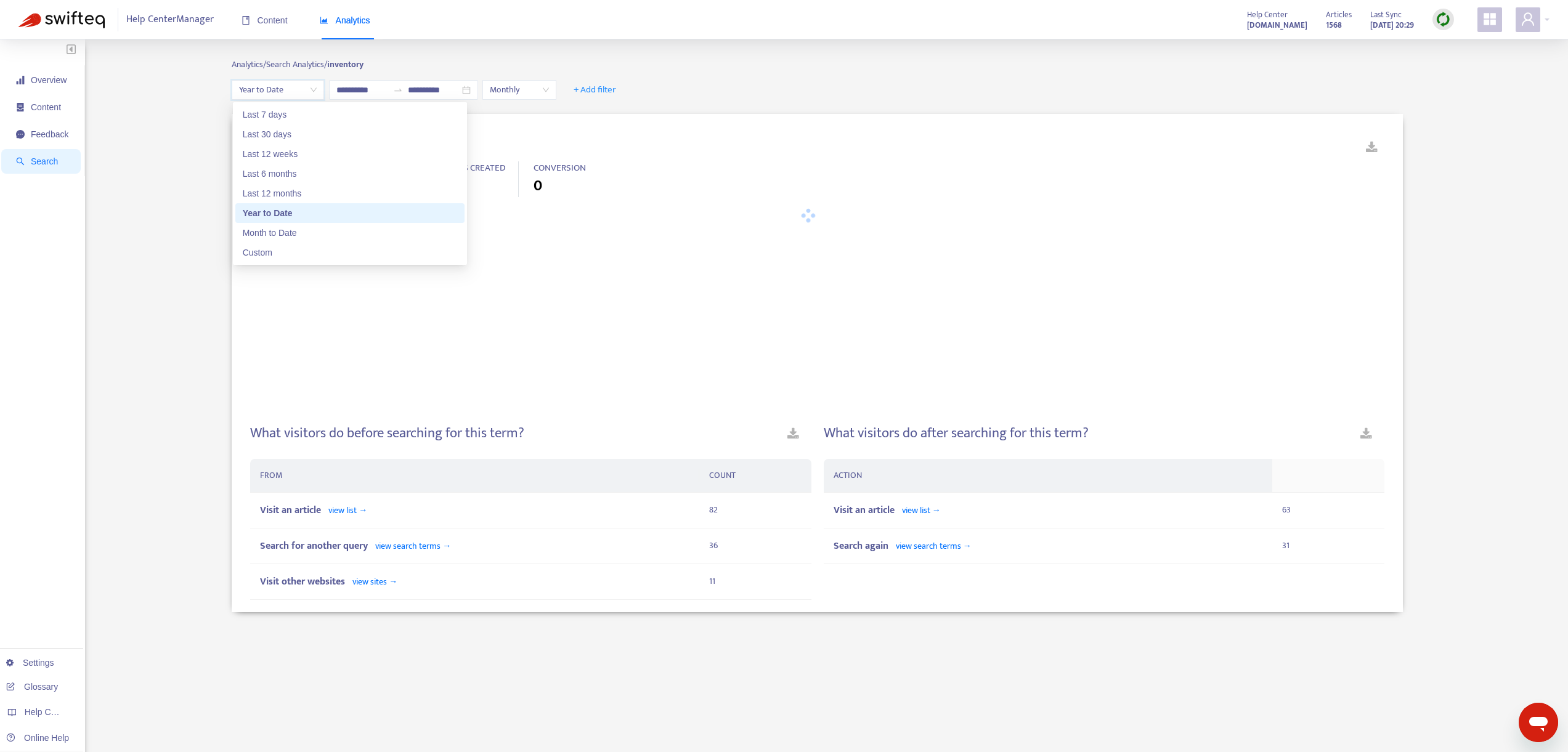
type input "**********"
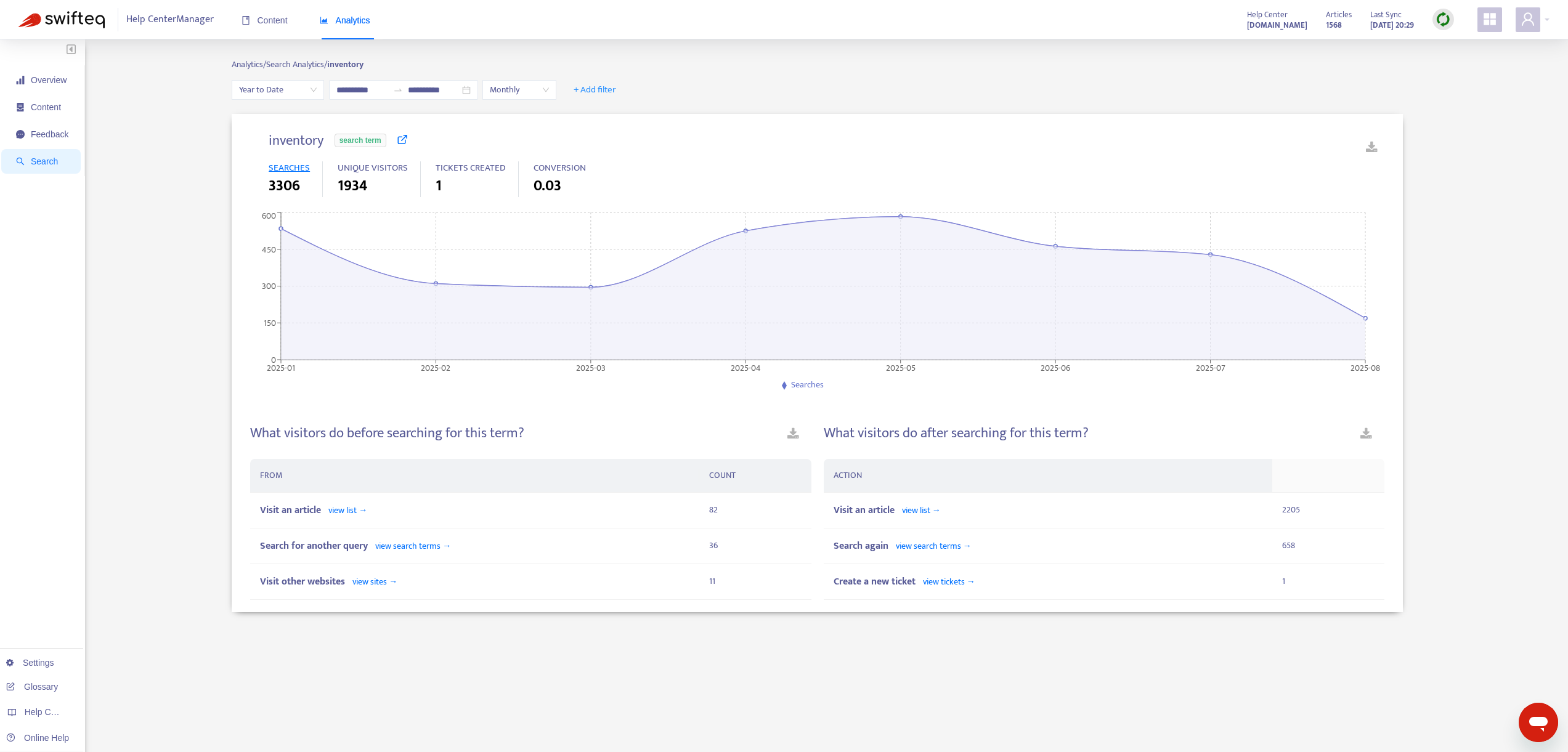
click at [400, 199] on div "SEARCHES 3306 UNIQUE VISITORS 1934 TICKETS CREATED 1 CONVERSION 0.03" at bounding box center [817, 180] width 1098 height 61
